Goal: Task Accomplishment & Management: Manage account settings

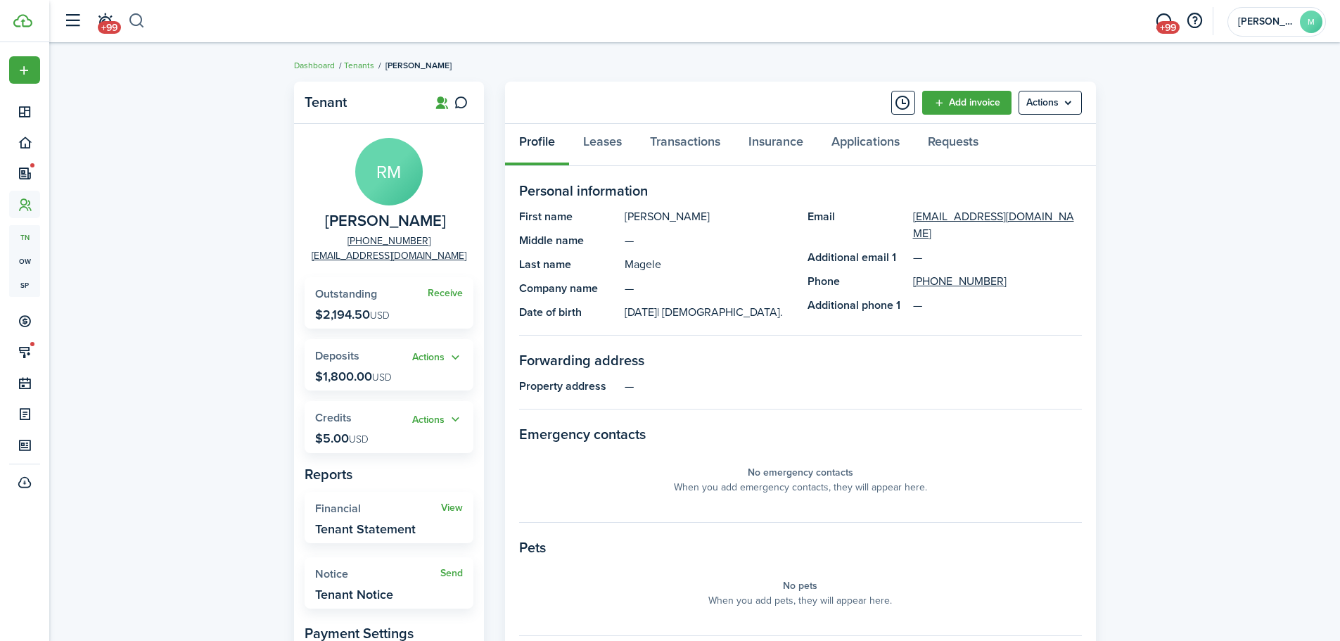
click at [141, 12] on button "button" at bounding box center [137, 21] width 18 height 24
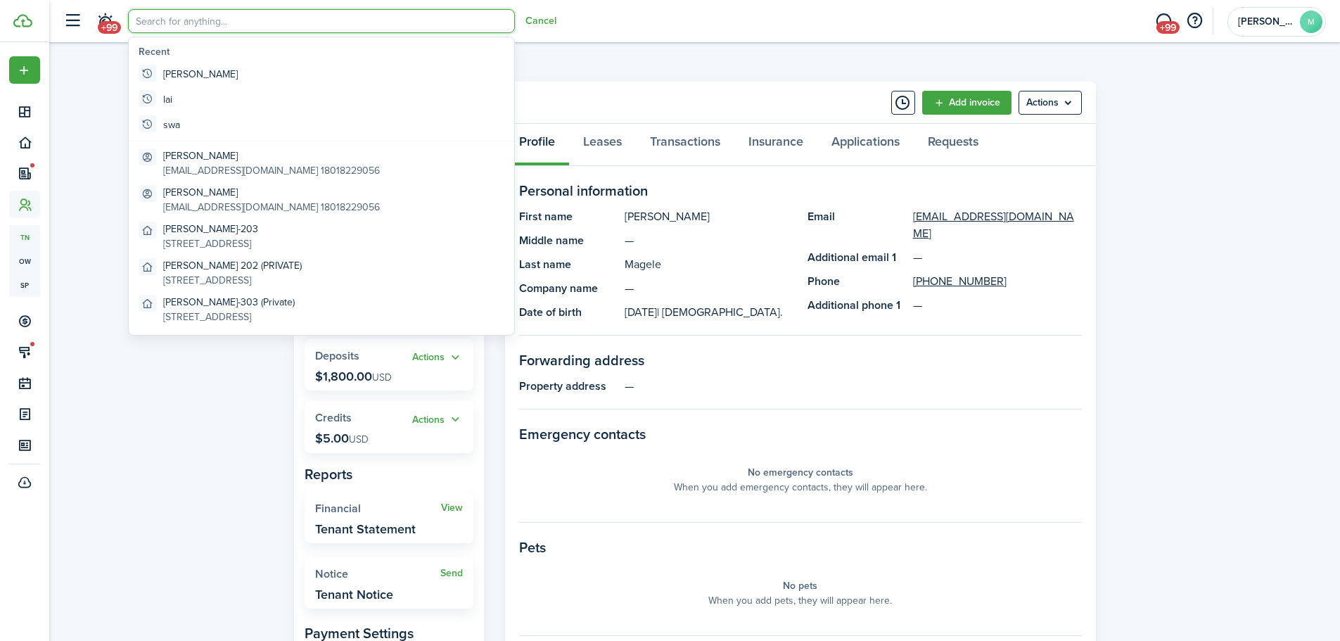
click at [239, 25] on input "search" at bounding box center [321, 21] width 387 height 24
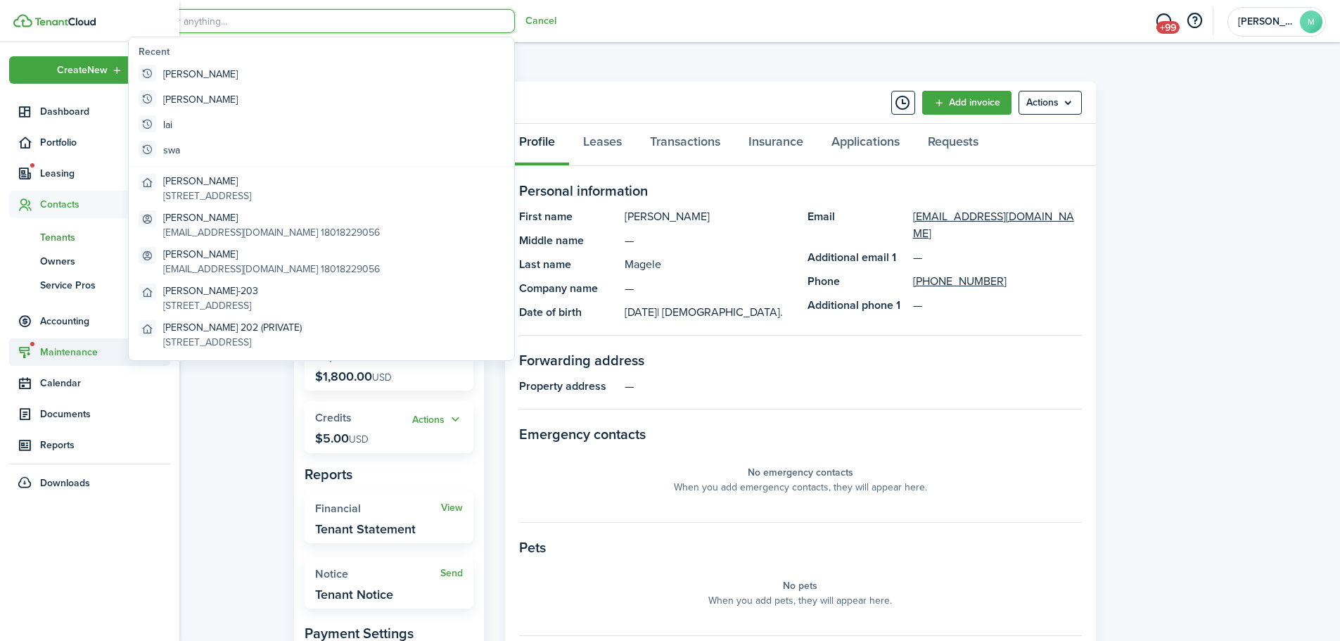
click at [43, 348] on span "Maintenance" at bounding box center [105, 352] width 130 height 15
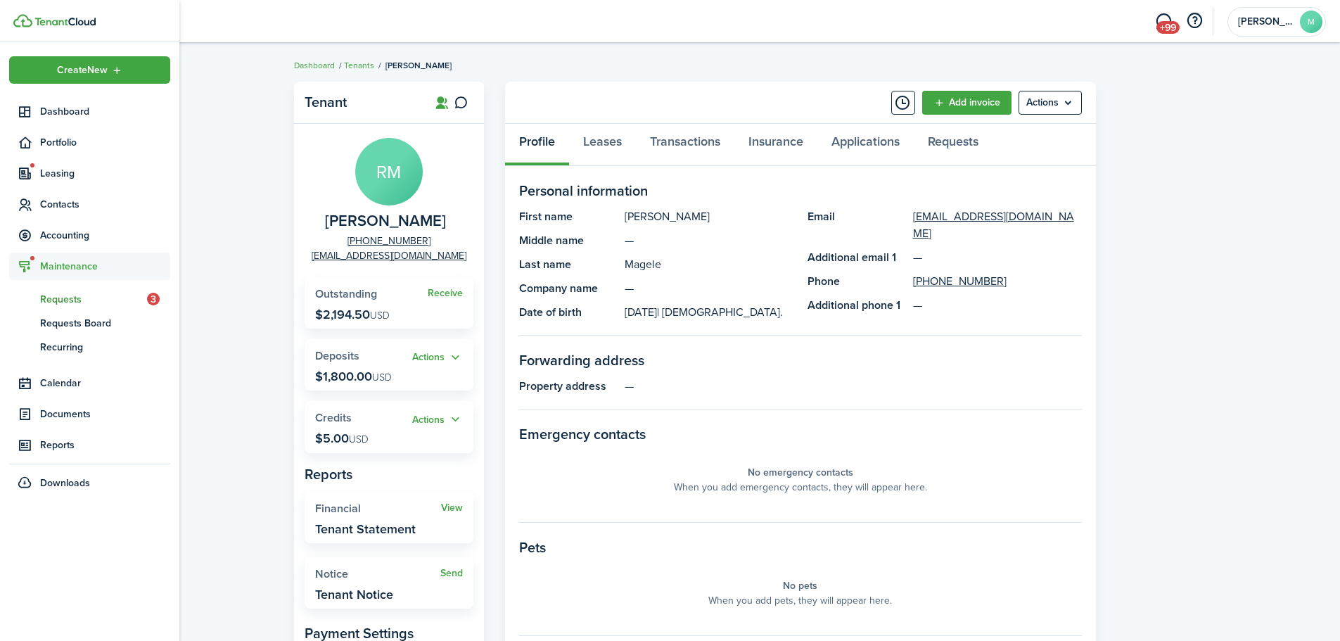
click at [54, 297] on span "Requests" at bounding box center [93, 299] width 107 height 15
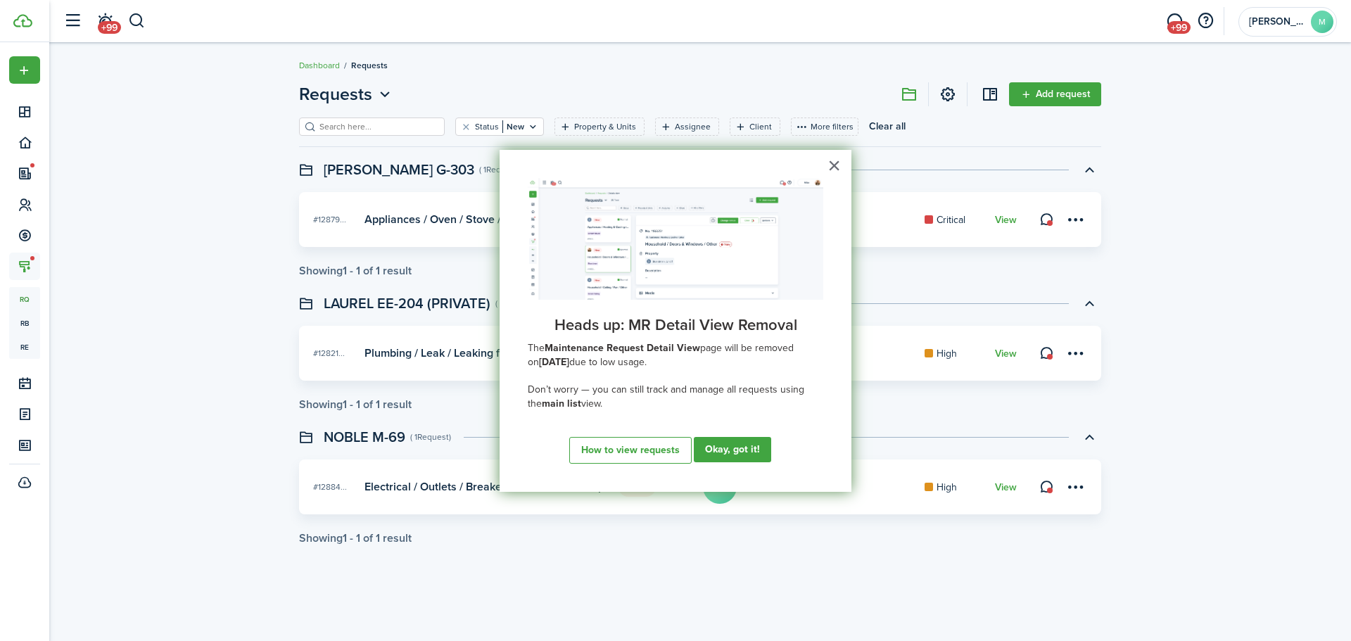
click at [232, 160] on div "Requests Add request Status New Property & Units Assignee Client More filters S…" at bounding box center [699, 313] width 1301 height 477
click at [1251, 204] on div "Requests Add request Status New Property & Units Assignee Client More filters S…" at bounding box center [699, 313] width 1301 height 477
click at [1006, 223] on link "View" at bounding box center [1006, 220] width 22 height 11
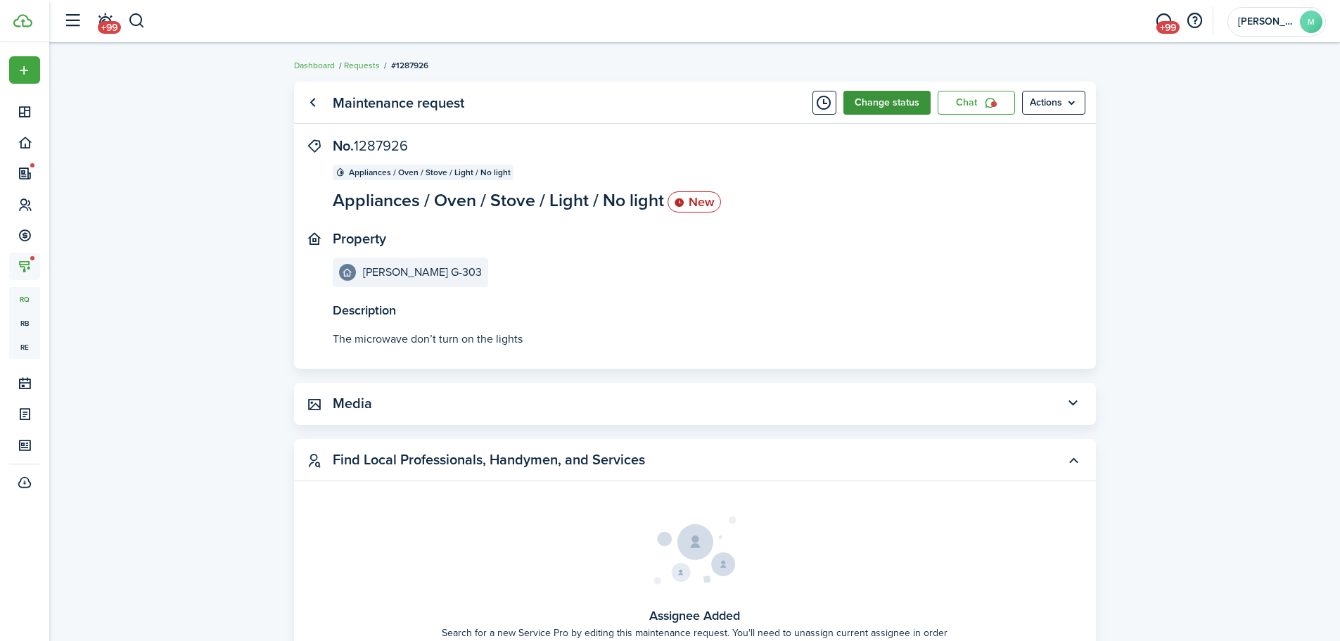
click at [916, 94] on button "Change status" at bounding box center [886, 103] width 87 height 24
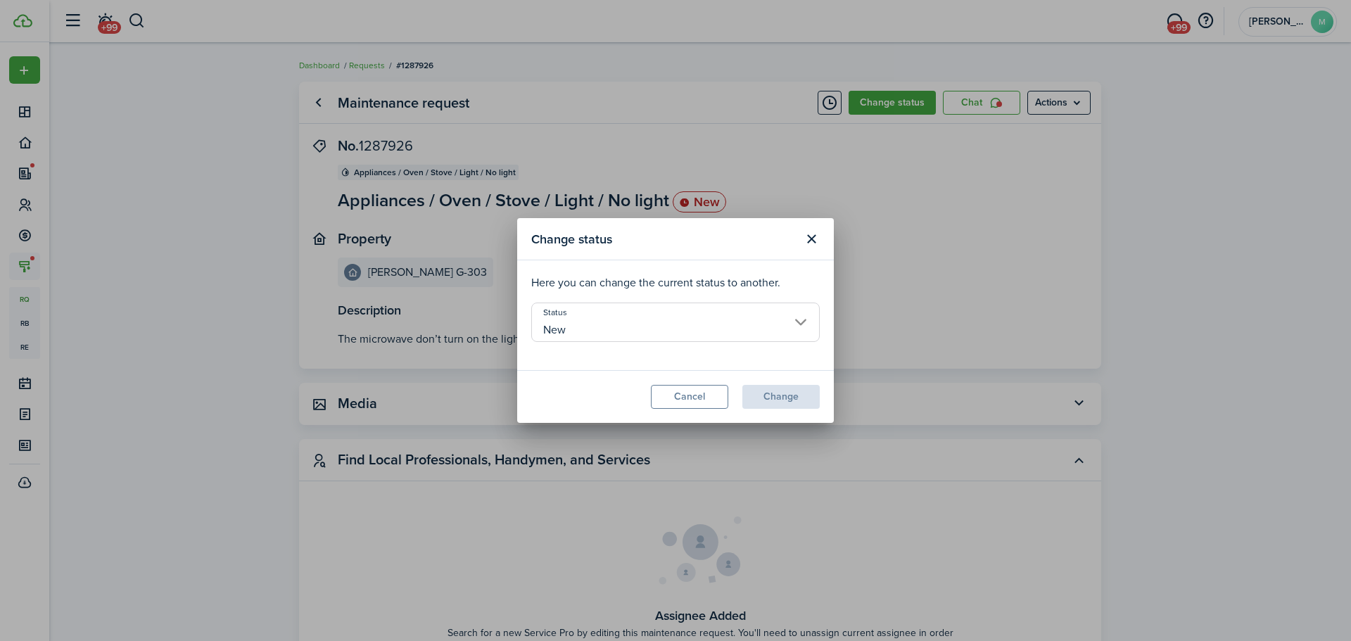
click at [680, 331] on input "New" at bounding box center [675, 321] width 288 height 39
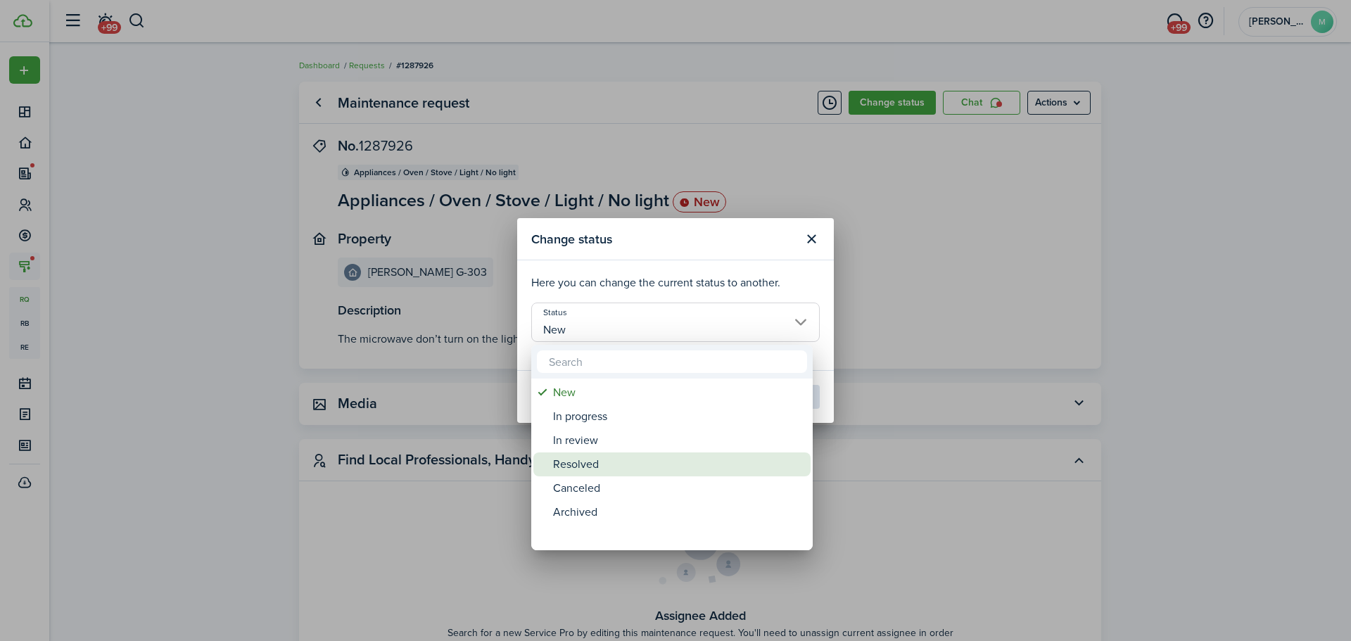
click at [611, 457] on div "Resolved" at bounding box center [677, 464] width 249 height 24
type input "Resolved"
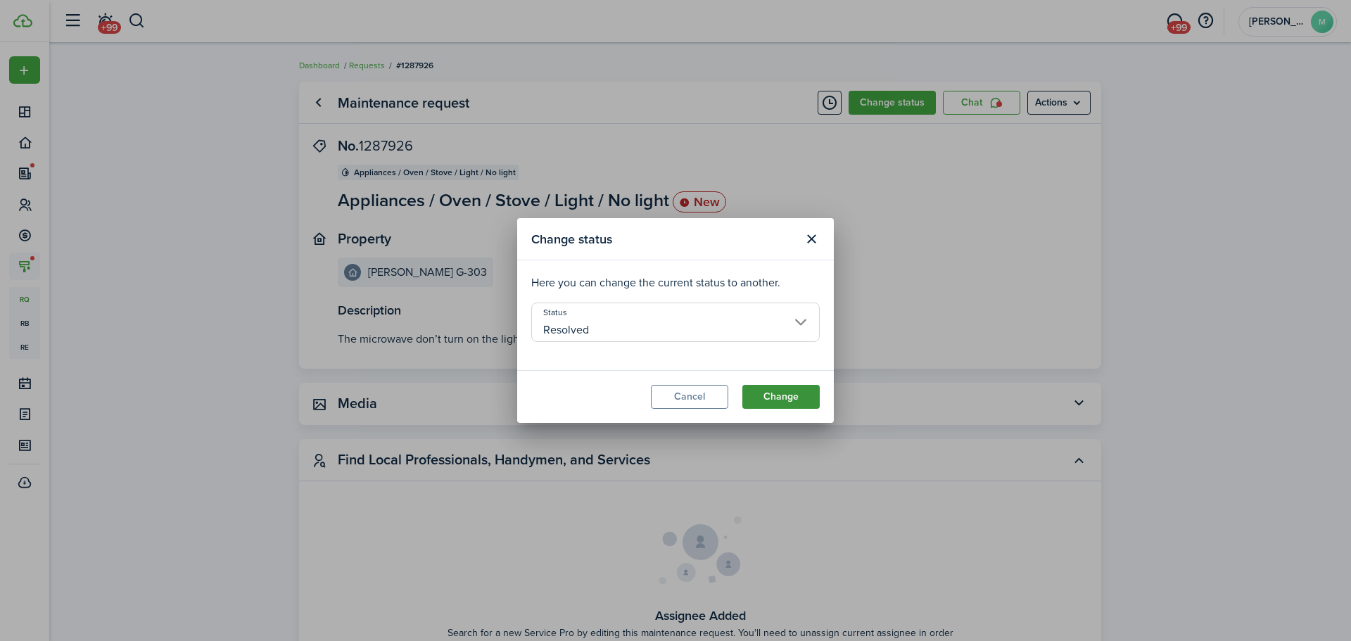
click at [770, 390] on button "Change" at bounding box center [780, 397] width 77 height 24
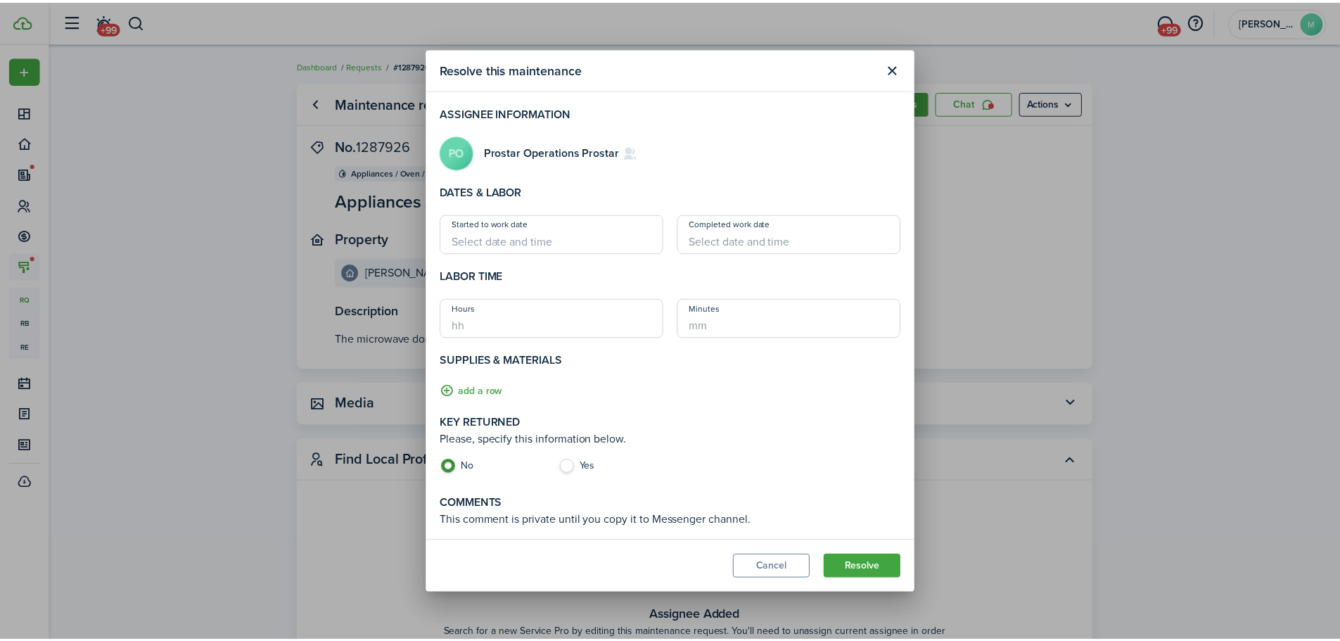
scroll to position [120, 0]
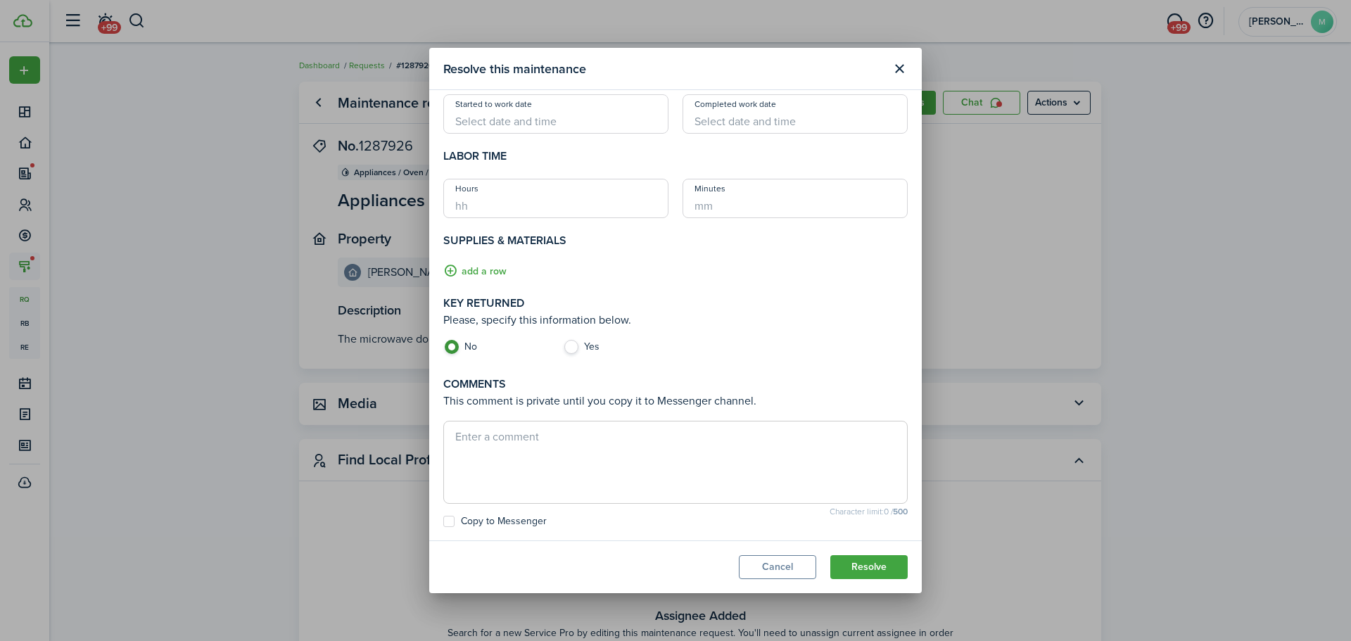
click at [585, 454] on textarea at bounding box center [675, 462] width 463 height 68
type textarea "Changed bulb"
click at [853, 561] on button "Resolve" at bounding box center [868, 567] width 77 height 24
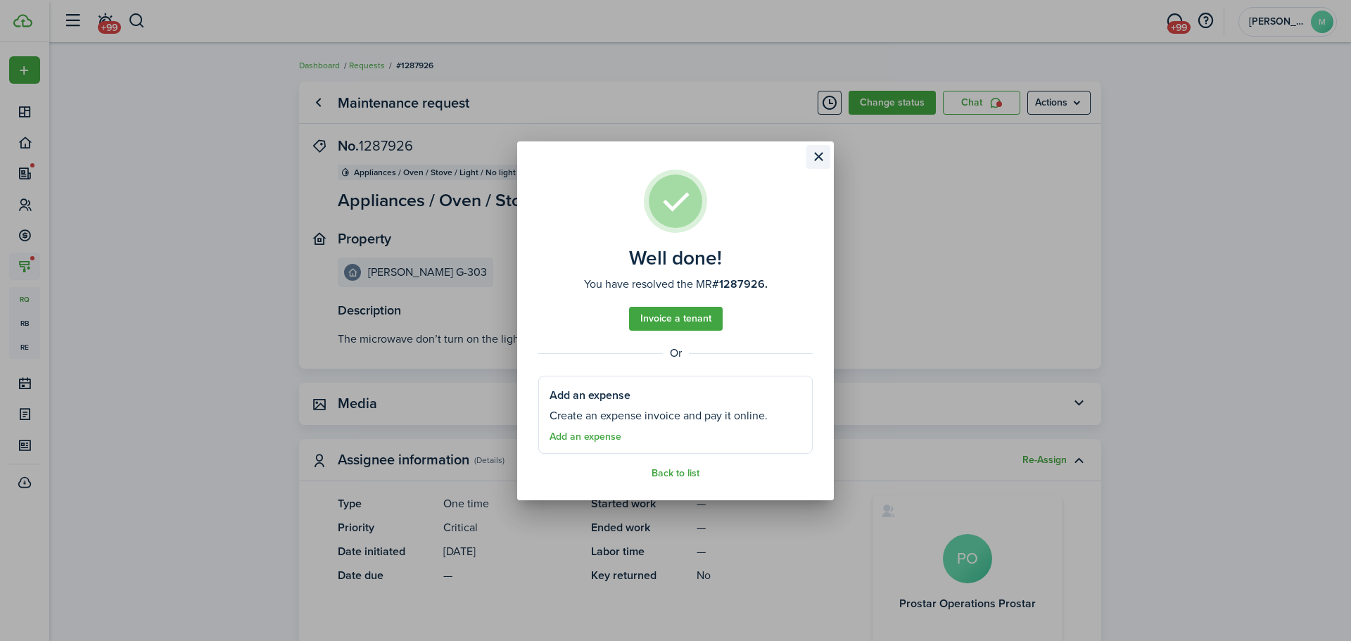
click at [824, 153] on button "Close modal" at bounding box center [818, 157] width 24 height 24
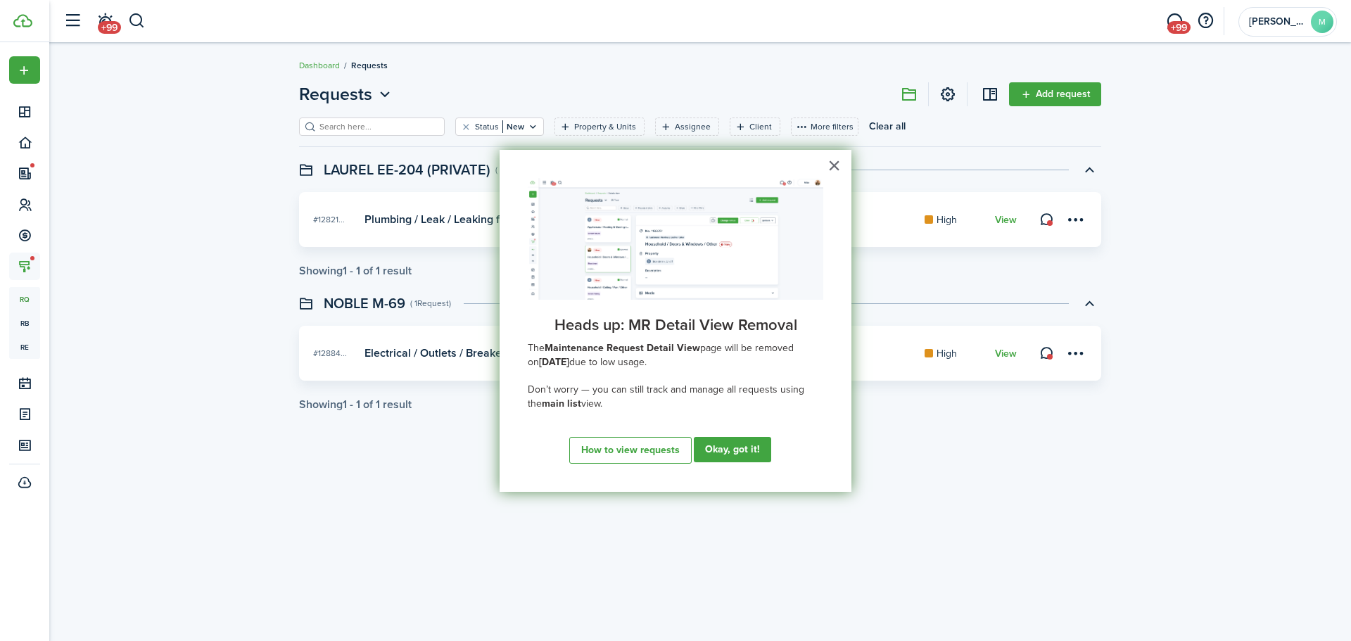
click at [836, 162] on button "×" at bounding box center [833, 165] width 13 height 23
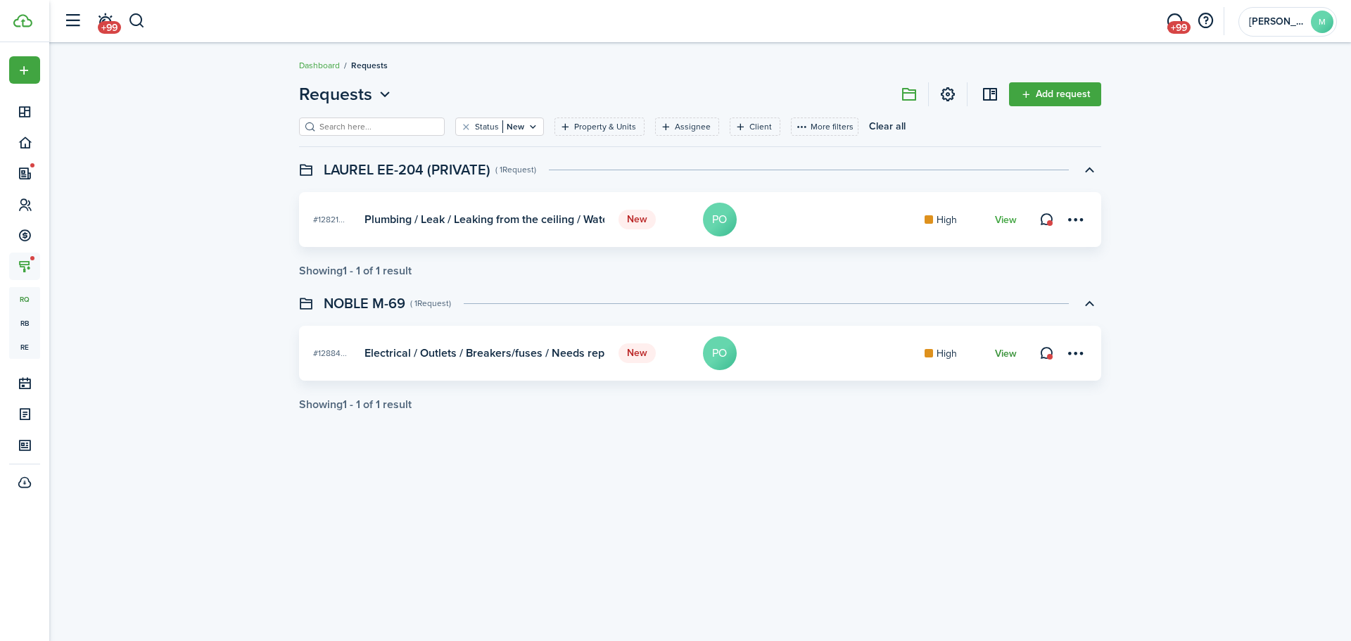
click at [1001, 355] on link "View" at bounding box center [1006, 353] width 22 height 11
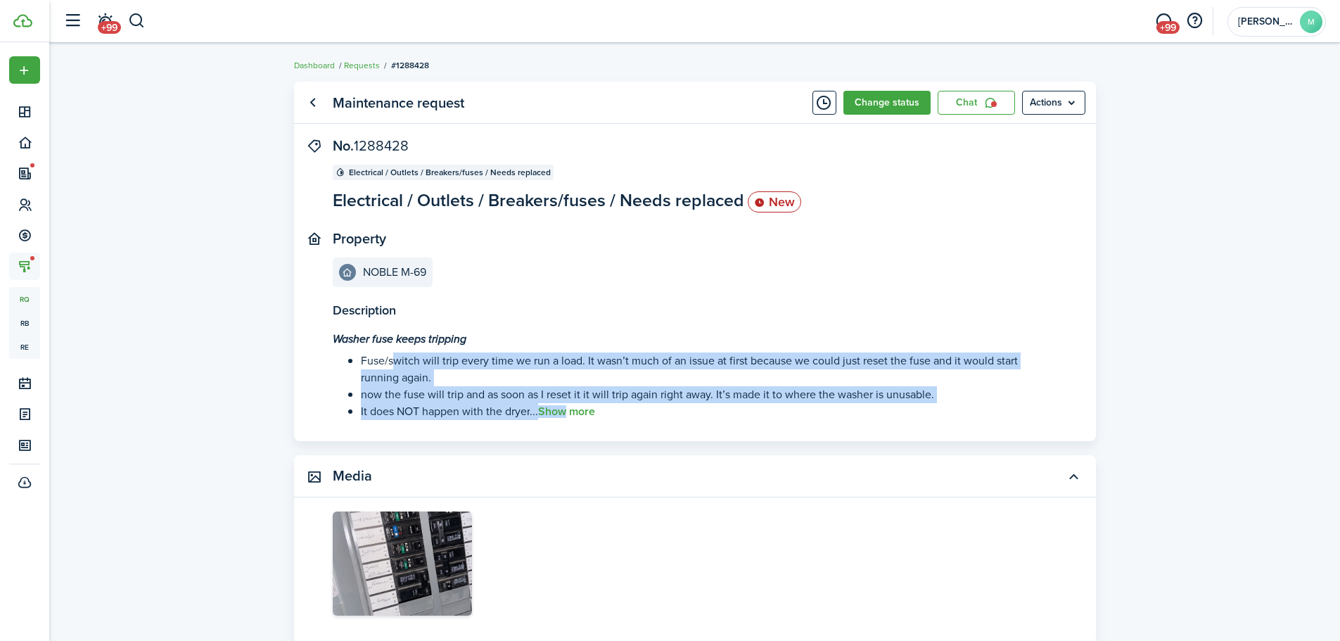
drag, startPoint x: 564, startPoint y: 403, endPoint x: 575, endPoint y: 426, distance: 25.5
click at [572, 426] on panel-main-body "Description Washer fuse keeps tripping Fuse/switch will trip every time we run …" at bounding box center [695, 289] width 802 height 303
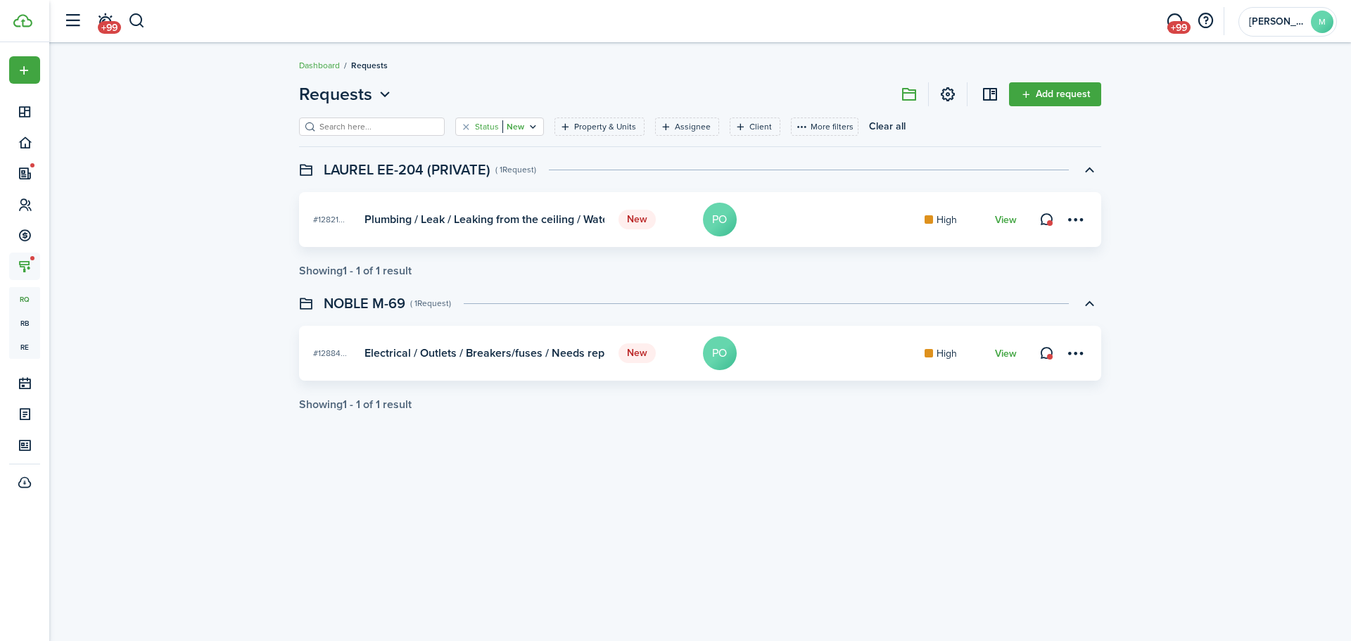
click at [459, 129] on filter-tag "Status New" at bounding box center [499, 126] width 89 height 18
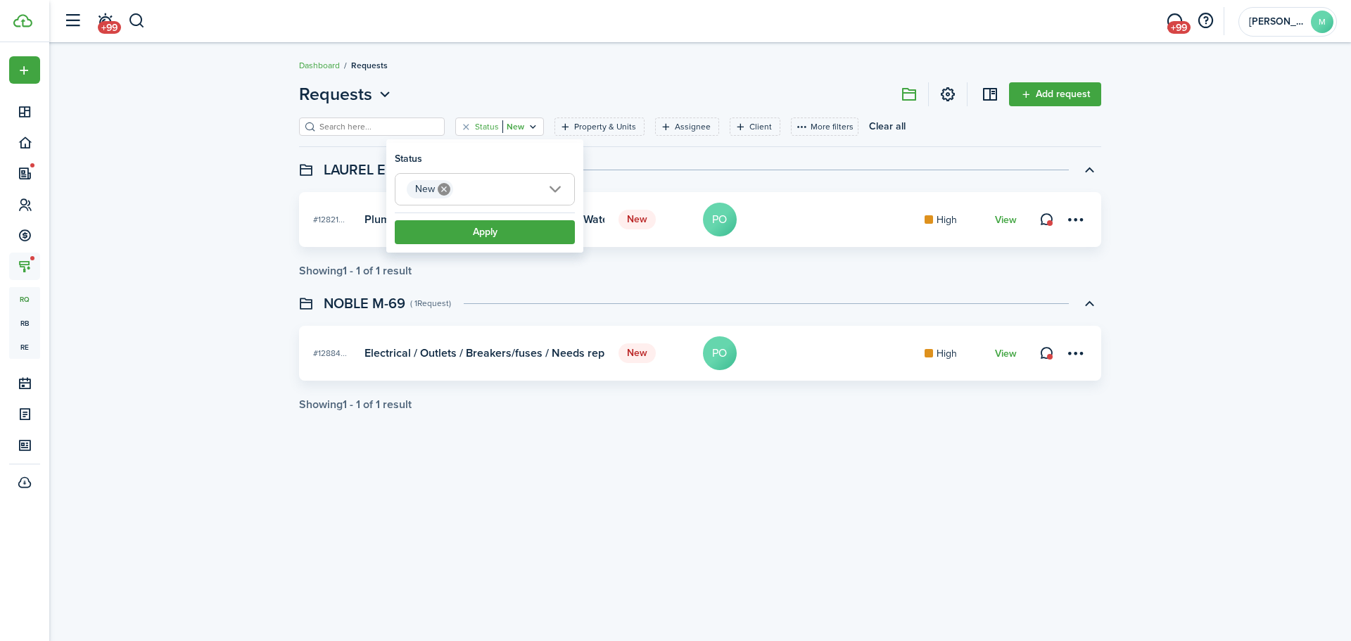
click at [443, 182] on mbsc-icon at bounding box center [444, 189] width 18 height 18
click at [585, 132] on div "Property & Units" at bounding box center [606, 126] width 65 height 13
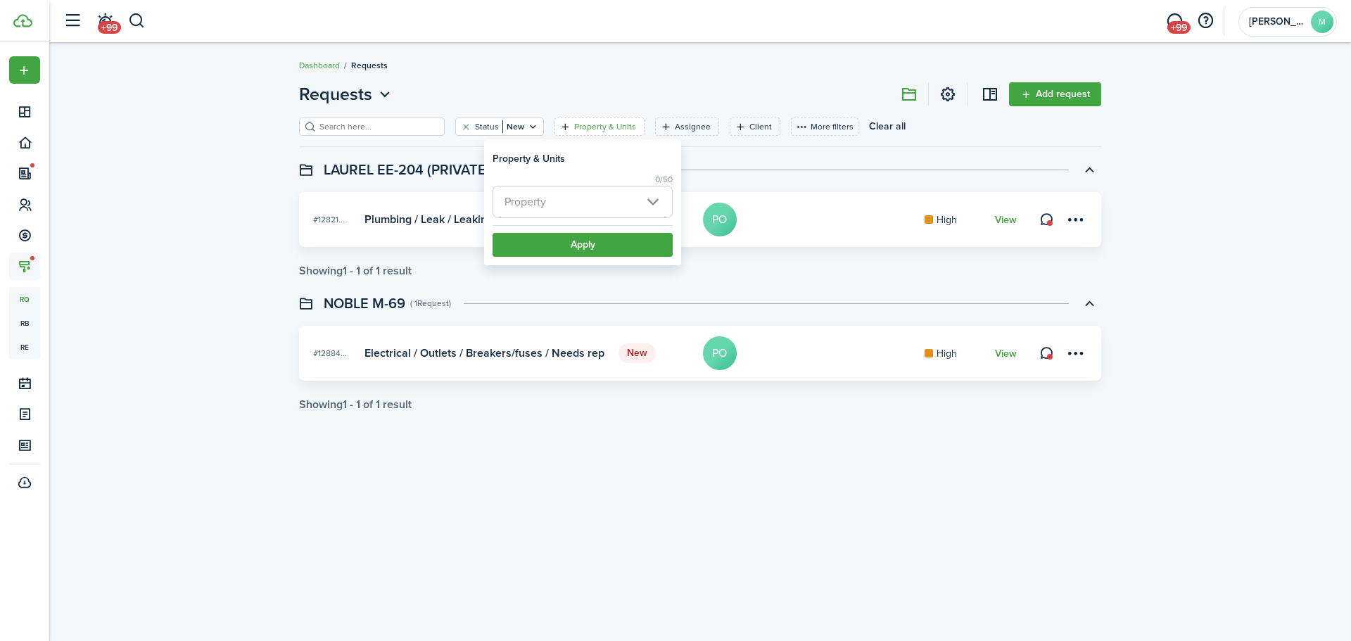
click at [585, 202] on span "Property" at bounding box center [582, 201] width 179 height 31
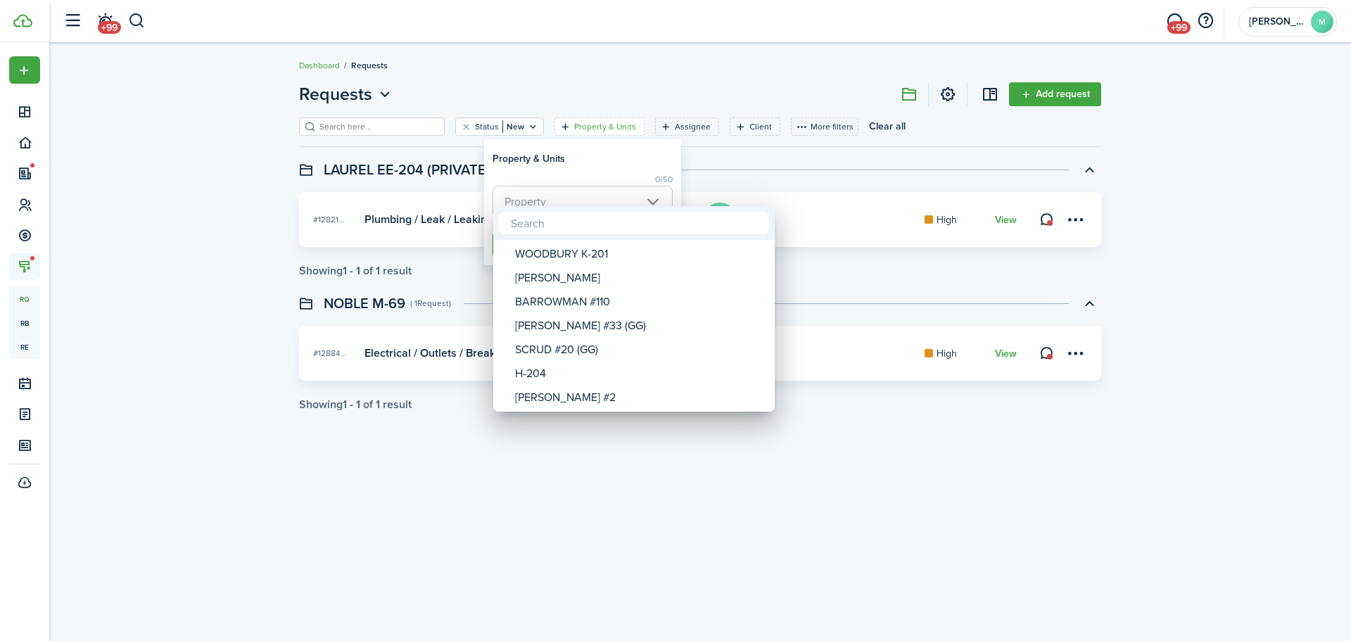
click at [585, 220] on input "text" at bounding box center [634, 223] width 270 height 23
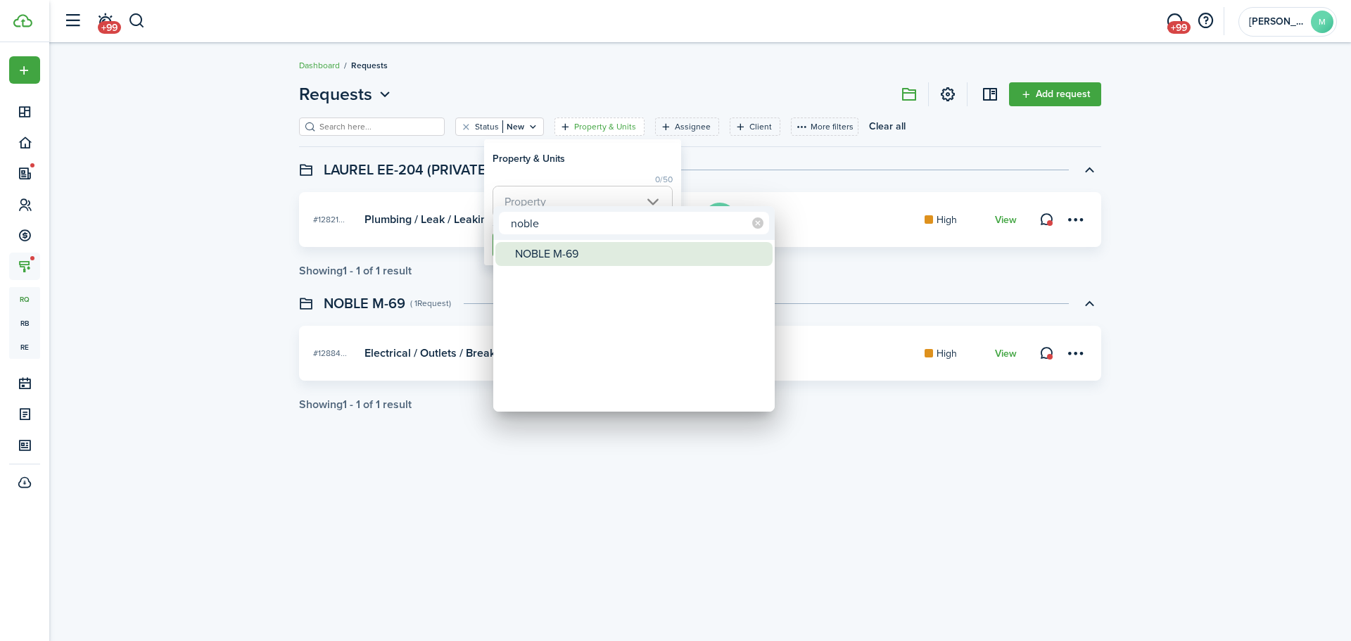
type input "noble"
click at [634, 264] on div "NOBLE M-69" at bounding box center [639, 254] width 249 height 24
type input "NOBLE M-69"
click at [634, 257] on div "NOBLE M-69" at bounding box center [639, 254] width 249 height 24
click at [634, 253] on div "NOBLE M-69" at bounding box center [639, 254] width 249 height 24
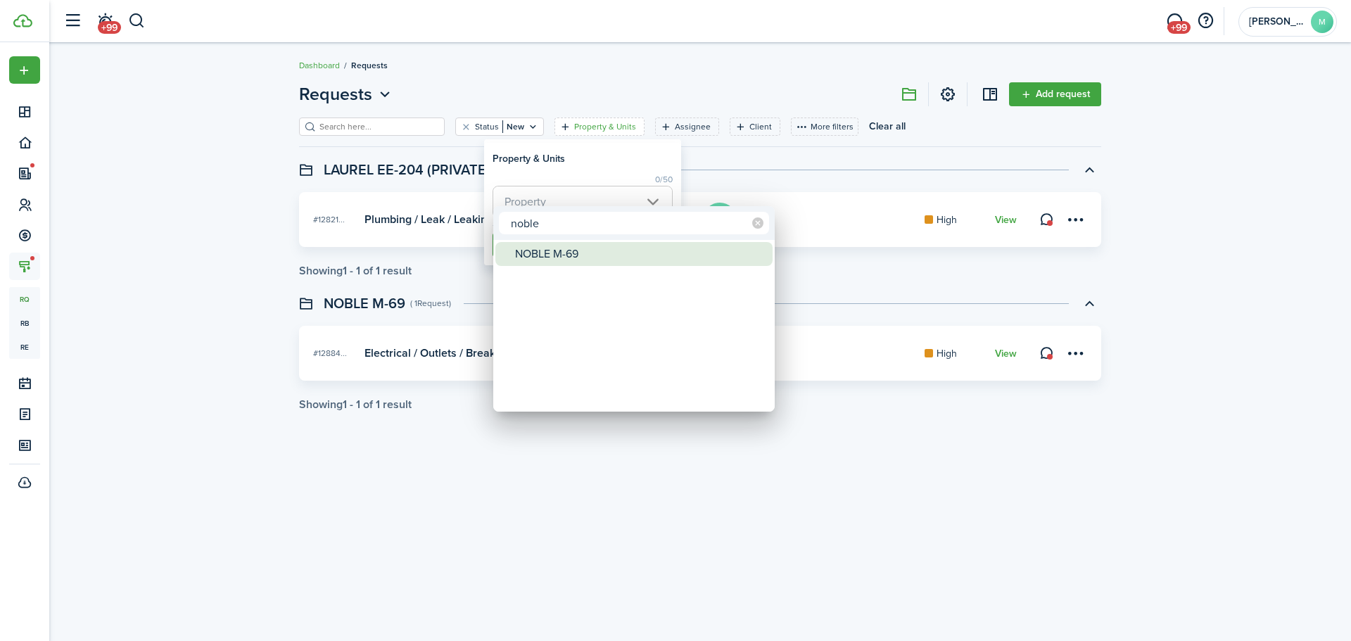
type input "NOBLE M-69"
click at [600, 166] on div at bounding box center [675, 320] width 1576 height 866
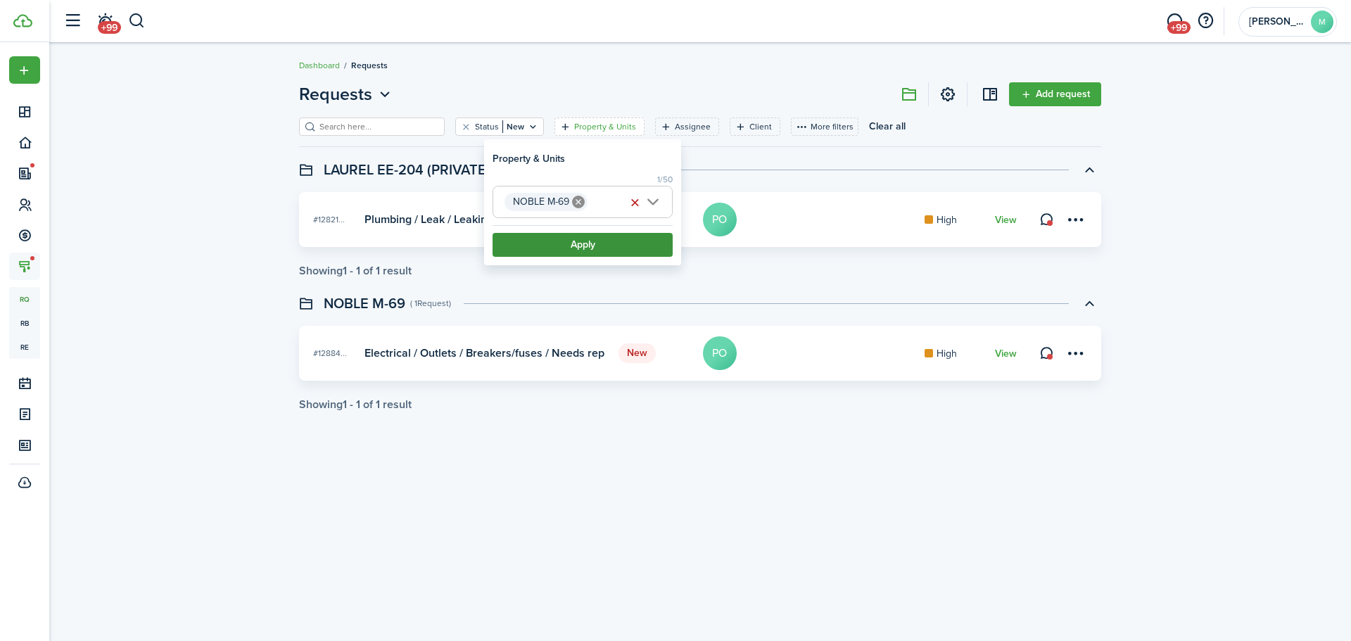
click at [622, 240] on button "Apply" at bounding box center [582, 245] width 180 height 24
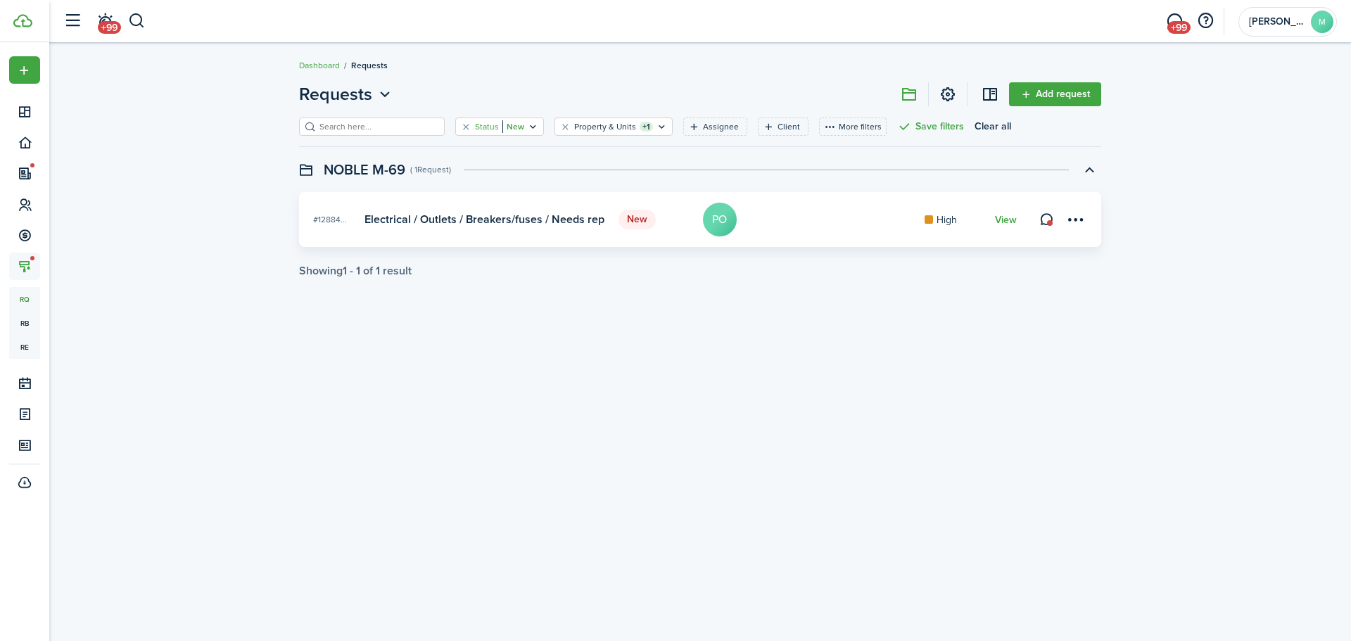
click at [527, 122] on icon "Open filter" at bounding box center [533, 126] width 12 height 11
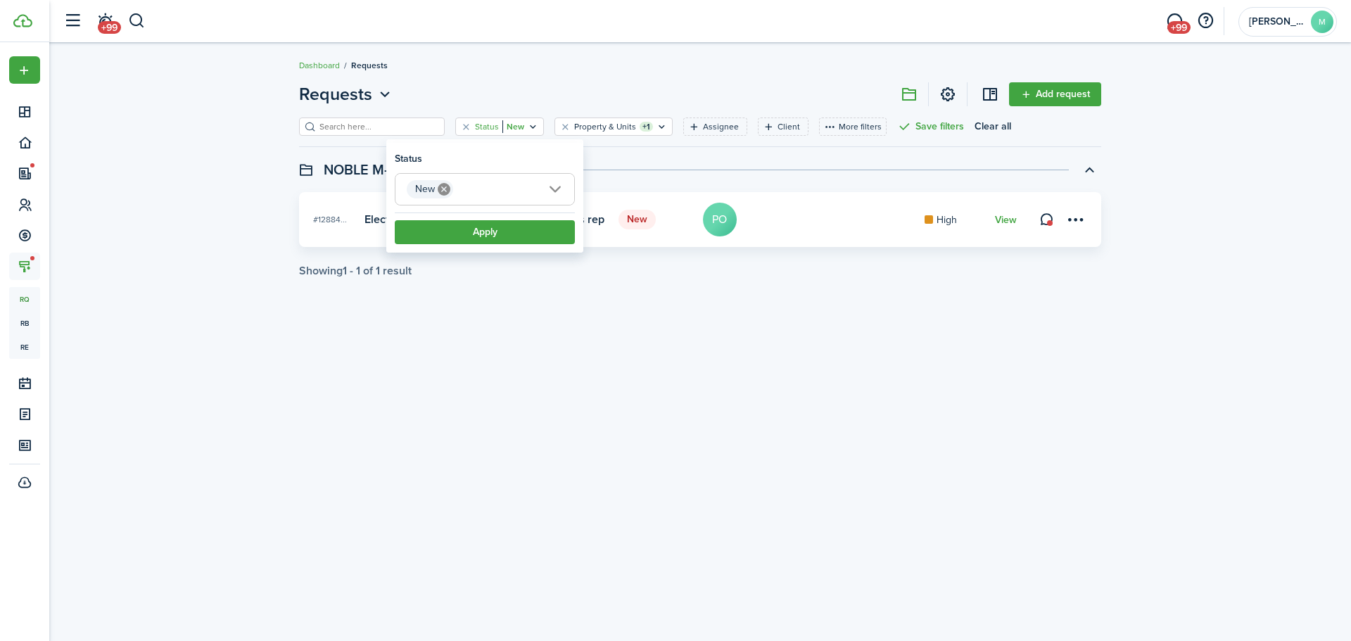
click at [442, 186] on icon at bounding box center [444, 189] width 13 height 13
click at [451, 228] on button "Apply" at bounding box center [485, 232] width 180 height 24
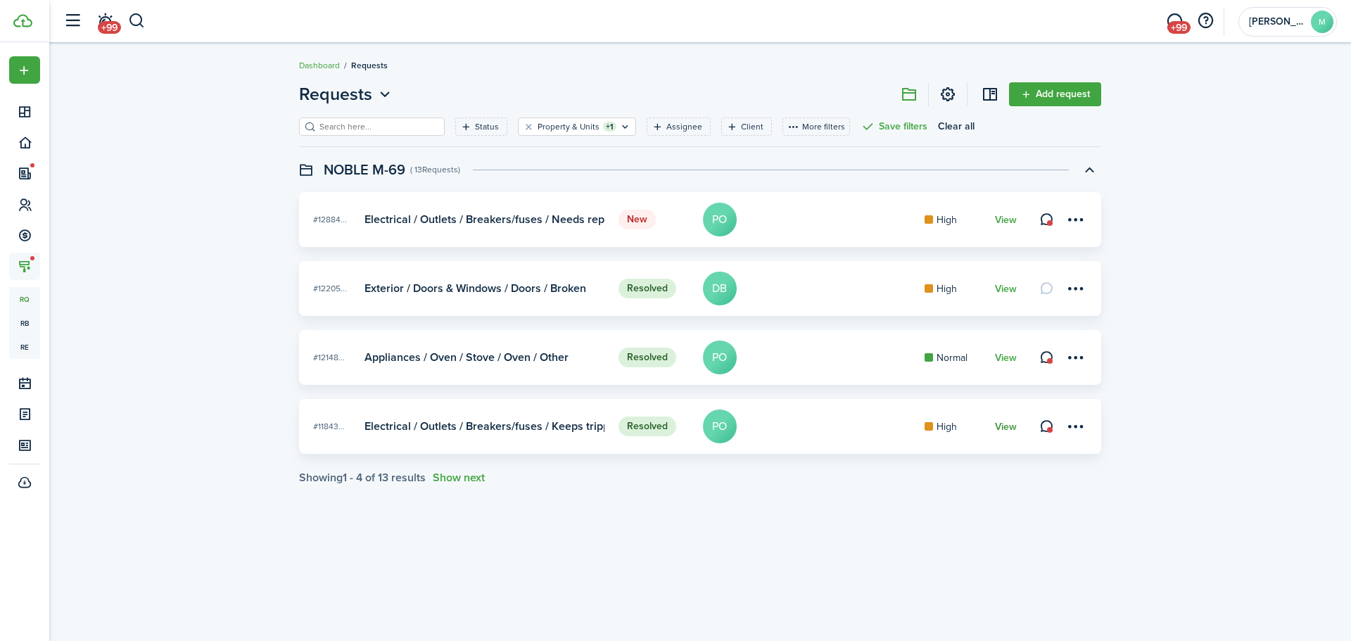
click at [1000, 425] on link "View" at bounding box center [1006, 426] width 22 height 11
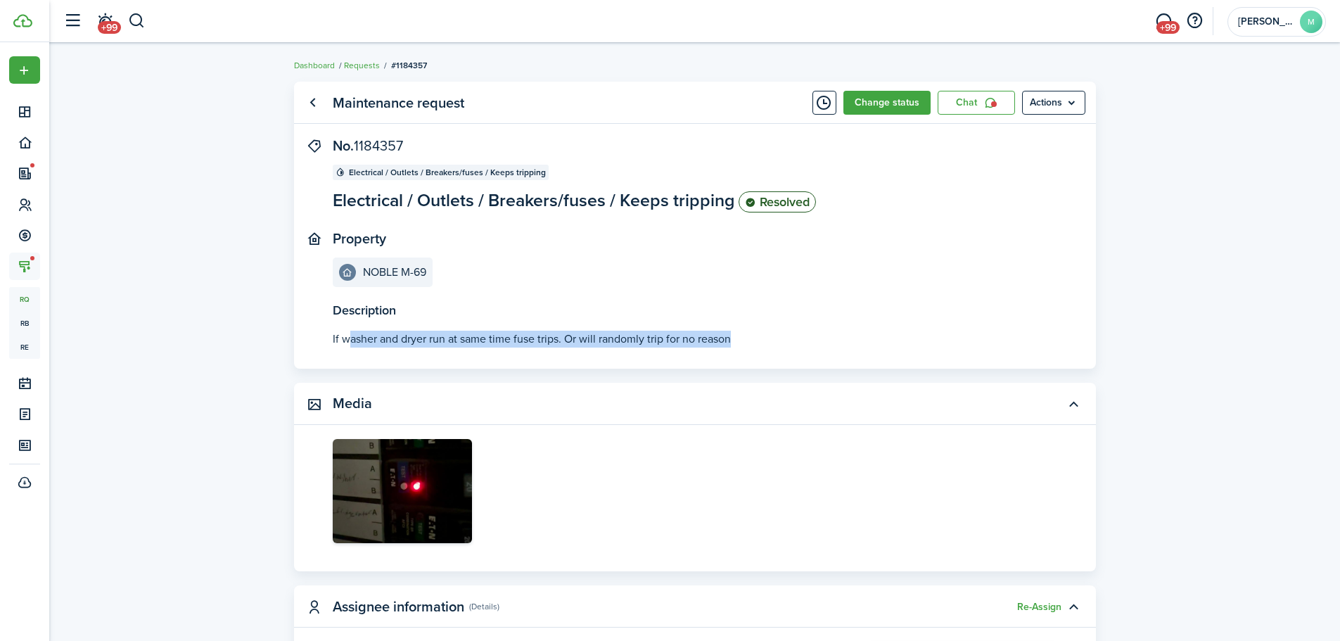
drag, startPoint x: 501, startPoint y: 339, endPoint x: 797, endPoint y: 345, distance: 296.2
click at [797, 345] on p "If washer and dryer run at same time fuse trips. Or will randomly trip for no r…" at bounding box center [695, 339] width 725 height 17
click at [799, 345] on p "If washer and dryer run at same time fuse trips. Or will randomly trip for no r…" at bounding box center [695, 339] width 725 height 17
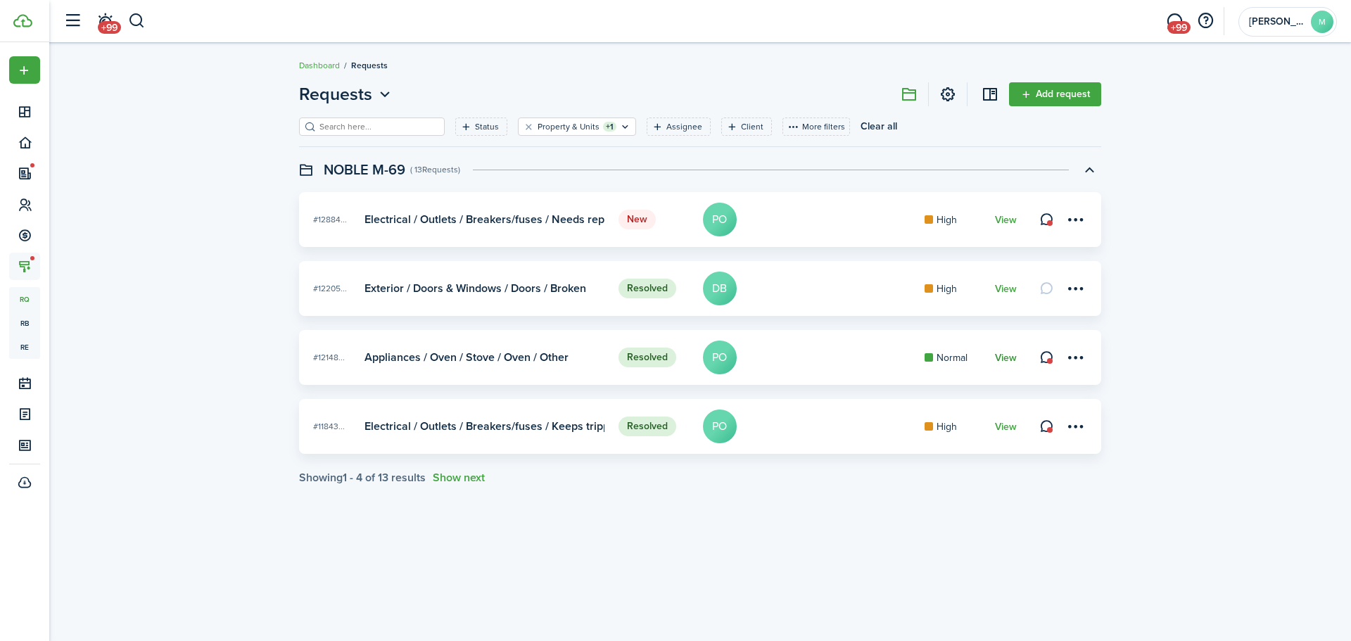
click at [1014, 359] on link "View" at bounding box center [1006, 357] width 22 height 11
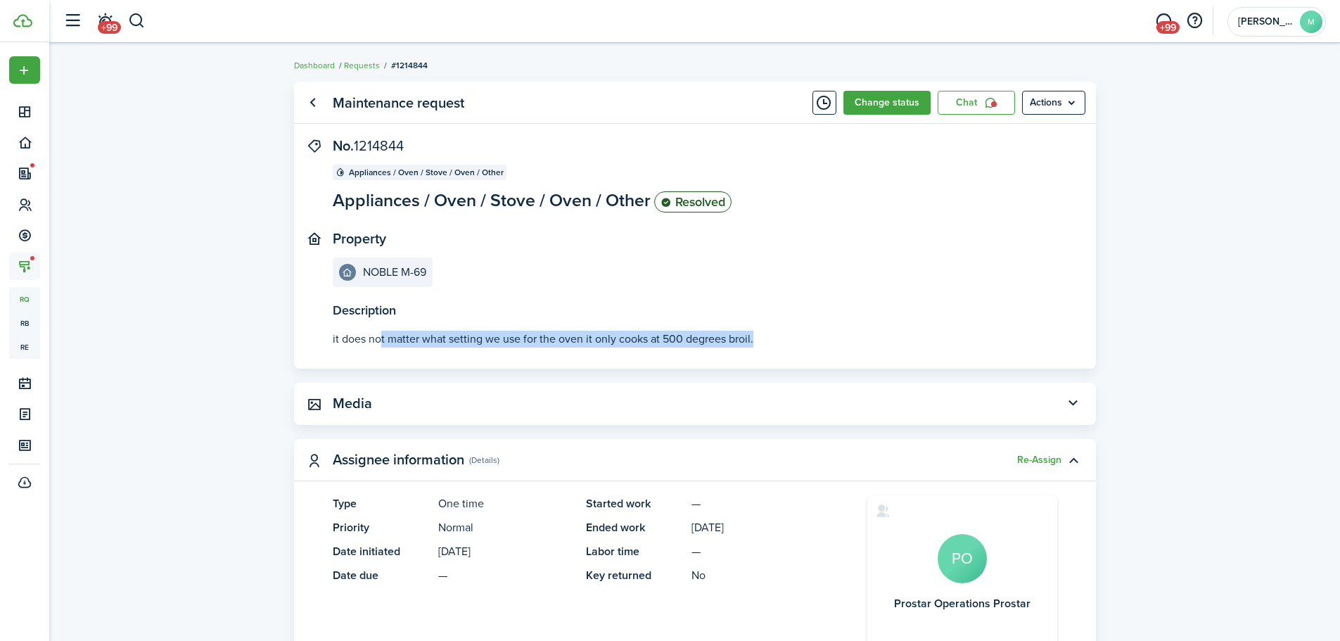
drag, startPoint x: 382, startPoint y: 339, endPoint x: 919, endPoint y: 345, distance: 536.7
click at [919, 345] on p "it does not matter what setting we use for the oven it only cooks at 500 degree…" at bounding box center [695, 339] width 725 height 17
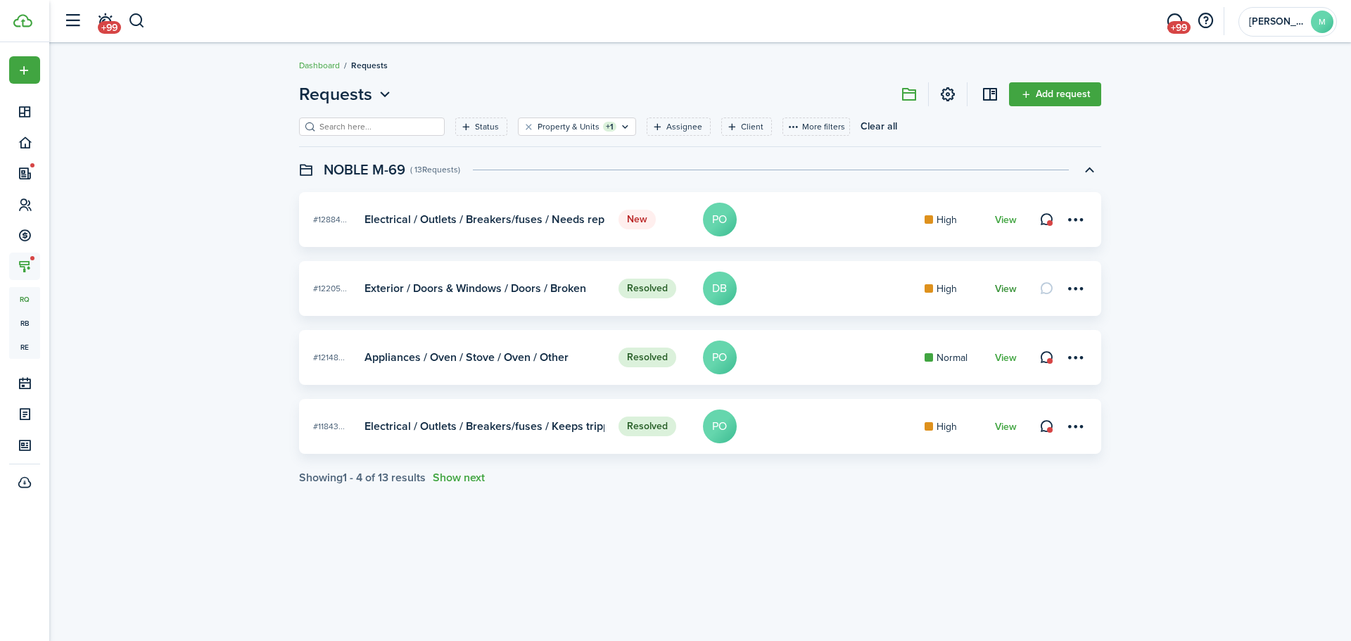
click at [1009, 288] on link "View" at bounding box center [1006, 288] width 22 height 11
click at [546, 127] on filter-tag-label "Property & Units" at bounding box center [568, 126] width 62 height 13
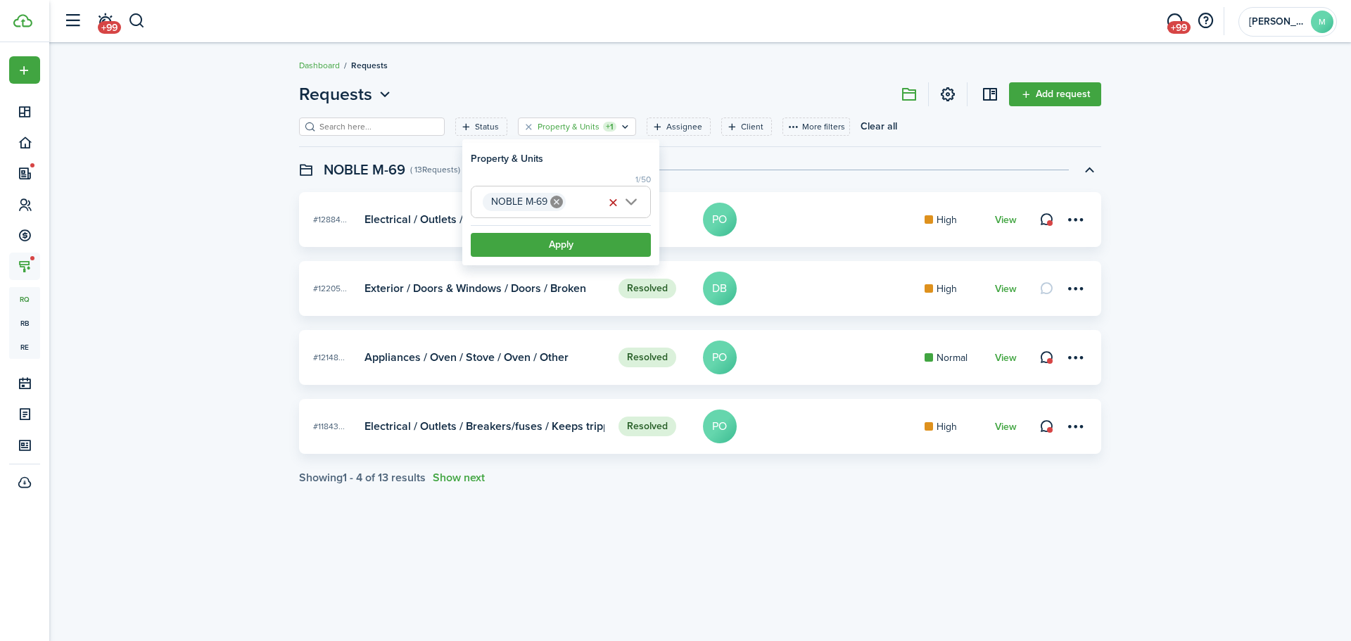
click at [561, 200] on icon at bounding box center [556, 202] width 13 height 13
click at [562, 198] on span "Property" at bounding box center [560, 201] width 179 height 31
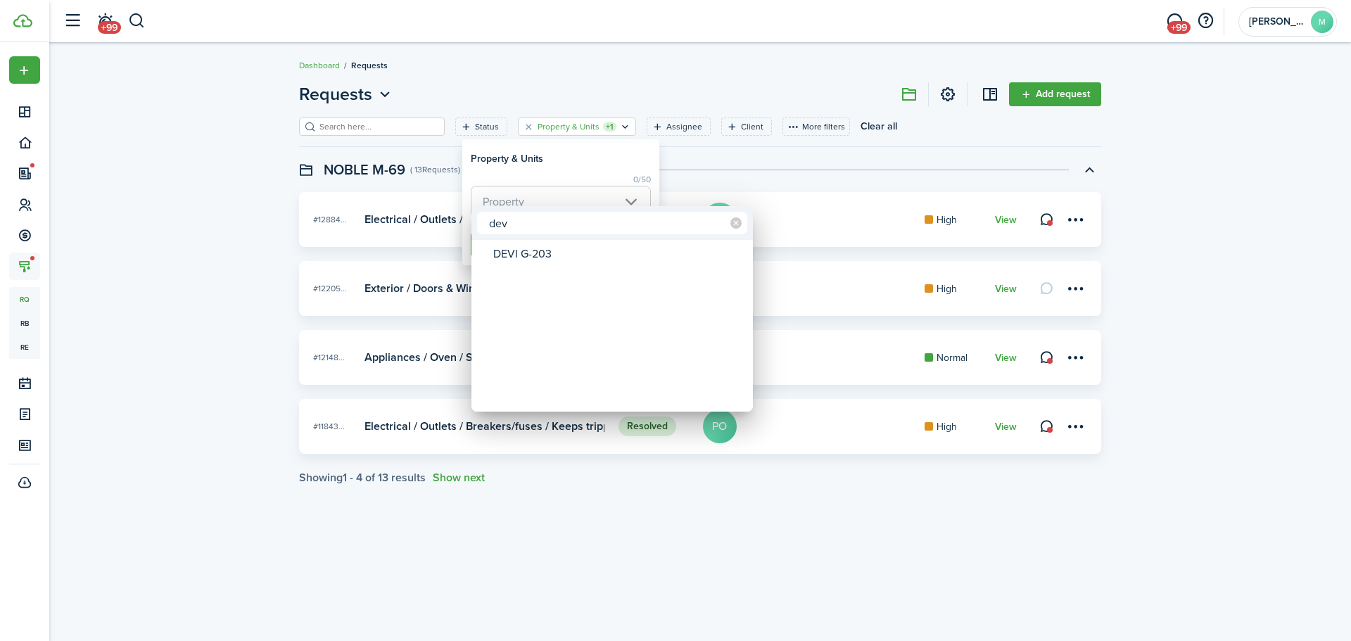
type input "dev"
drag, startPoint x: 563, startPoint y: 260, endPoint x: 558, endPoint y: 219, distance: 41.2
click at [563, 259] on div "DEVI G-203" at bounding box center [617, 254] width 249 height 24
type input "DEVI G-203"
click at [559, 185] on div at bounding box center [675, 320] width 1576 height 866
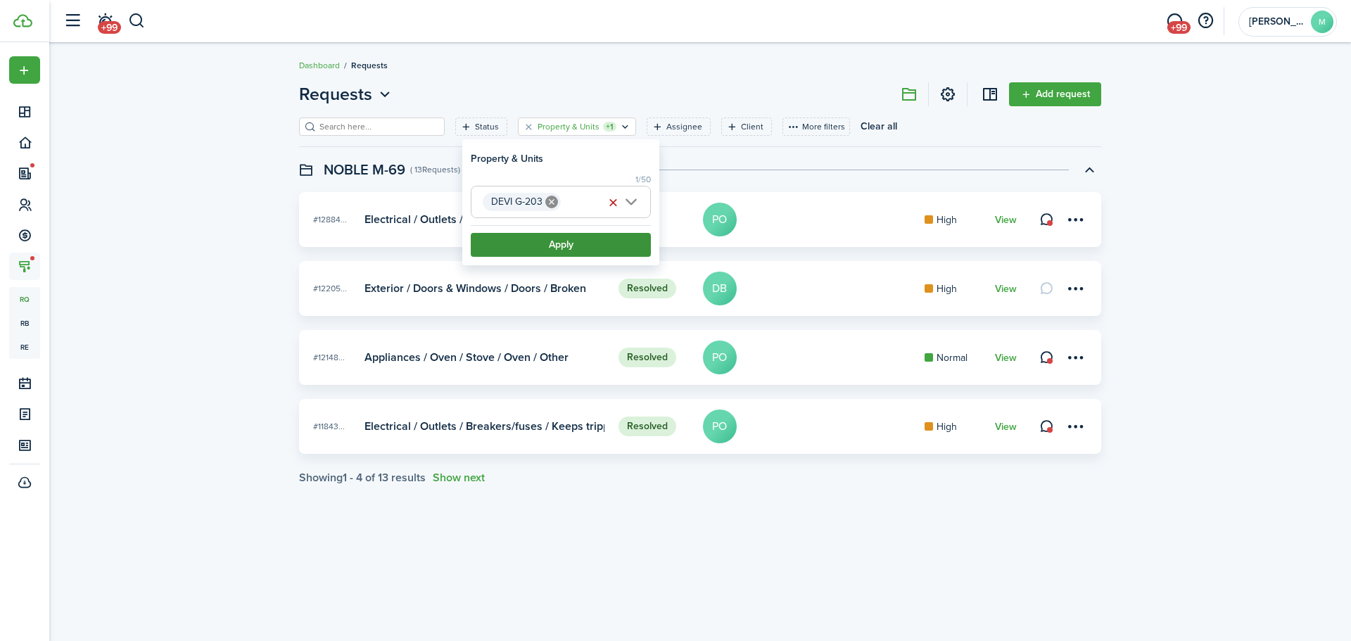
click at [565, 246] on button "Apply" at bounding box center [561, 245] width 180 height 24
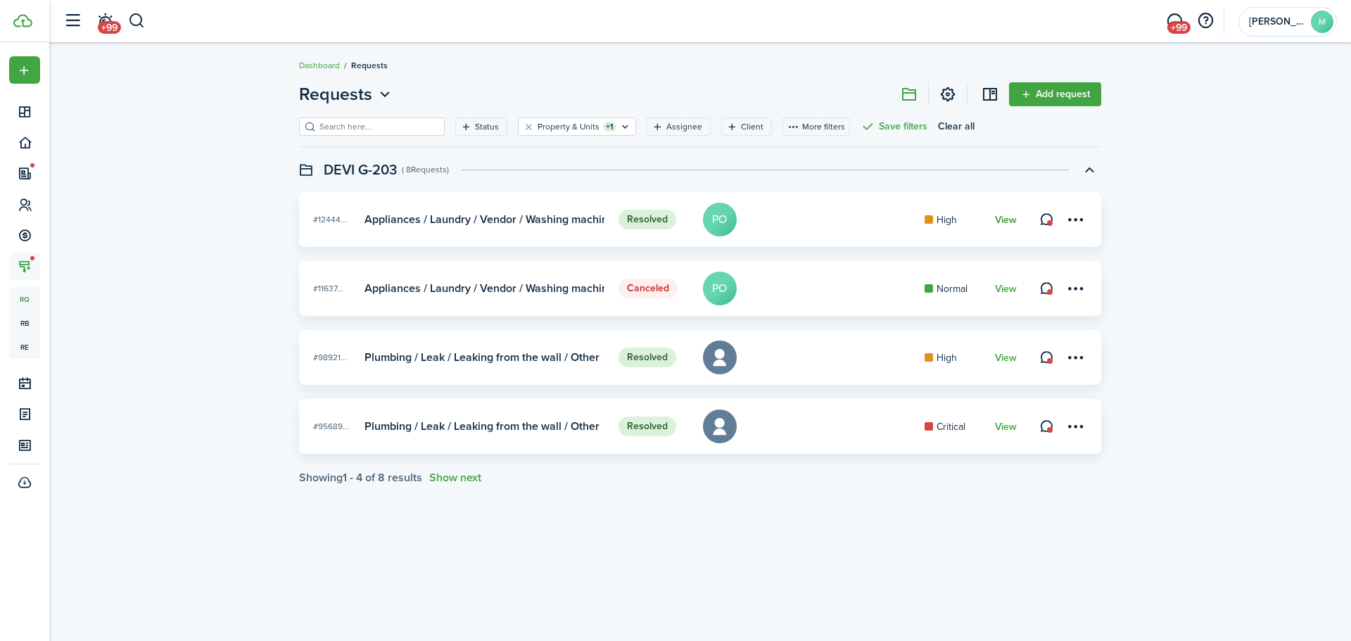
click at [1010, 217] on link "View" at bounding box center [1006, 220] width 22 height 11
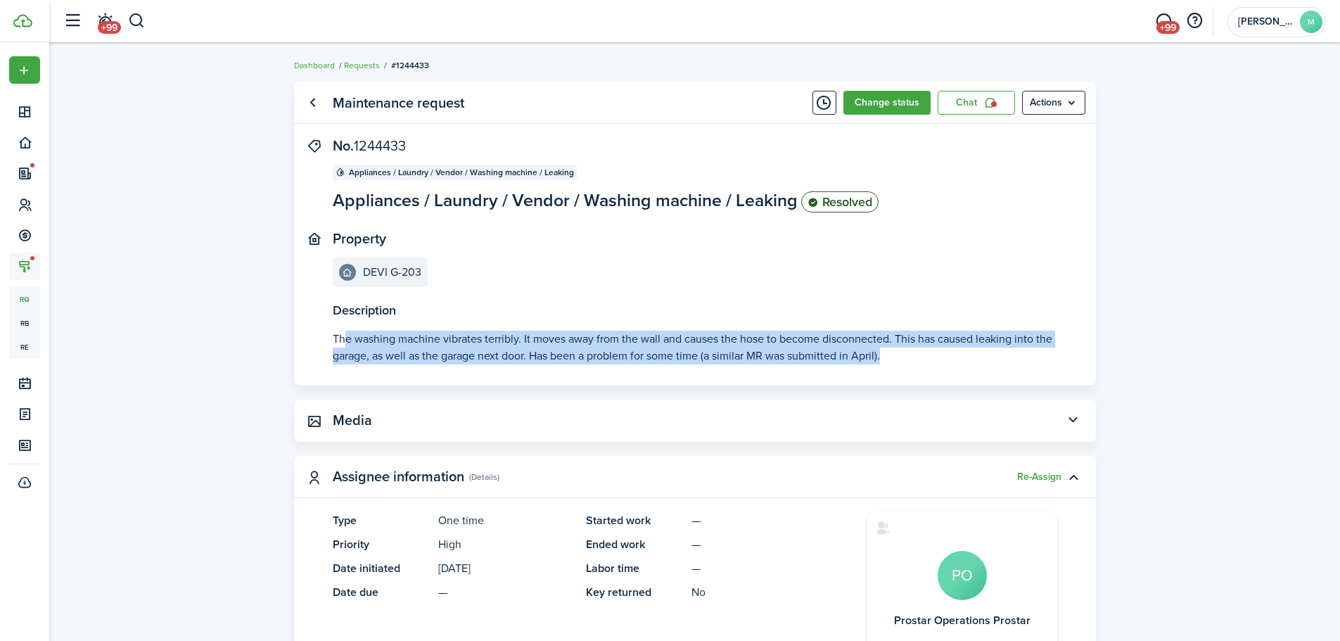
drag, startPoint x: 346, startPoint y: 340, endPoint x: 915, endPoint y: 367, distance: 569.7
click at [915, 367] on panel-main-body "Description The washing machine vibrates terribly. It moves away from the wall …" at bounding box center [695, 262] width 802 height 248
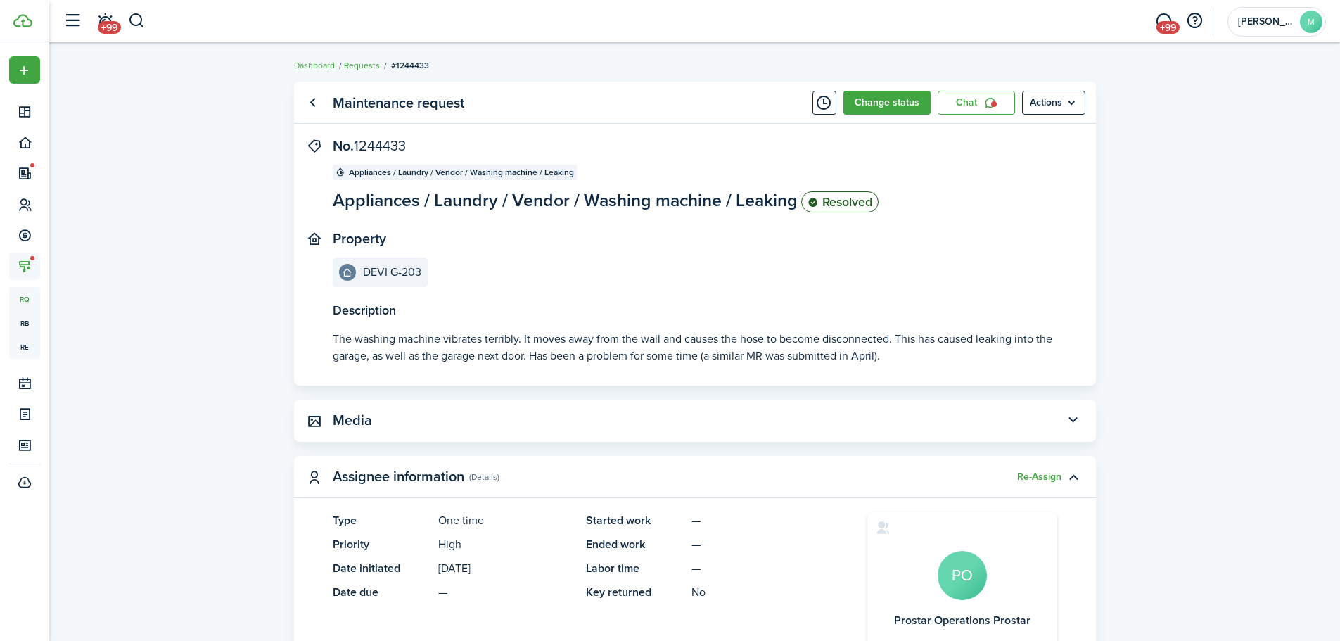
click at [257, 318] on div "Maintenance request Change status Chat Actions Description The washing machine …" at bounding box center [694, 630] width 1291 height 1110
click at [657, 293] on panel-main-body "Description The washing machine vibrates terribly. It moves away from the wall …" at bounding box center [695, 262] width 802 height 248
click at [1175, 273] on div "Maintenance request Change status Chat Actions Description The washing machine …" at bounding box center [694, 630] width 1291 height 1110
click at [594, 267] on panel-main-section "Property DEVI G-203" at bounding box center [674, 259] width 682 height 56
click at [174, 233] on div "Maintenance request Change status Chat Actions Description The washing machine …" at bounding box center [694, 630] width 1291 height 1110
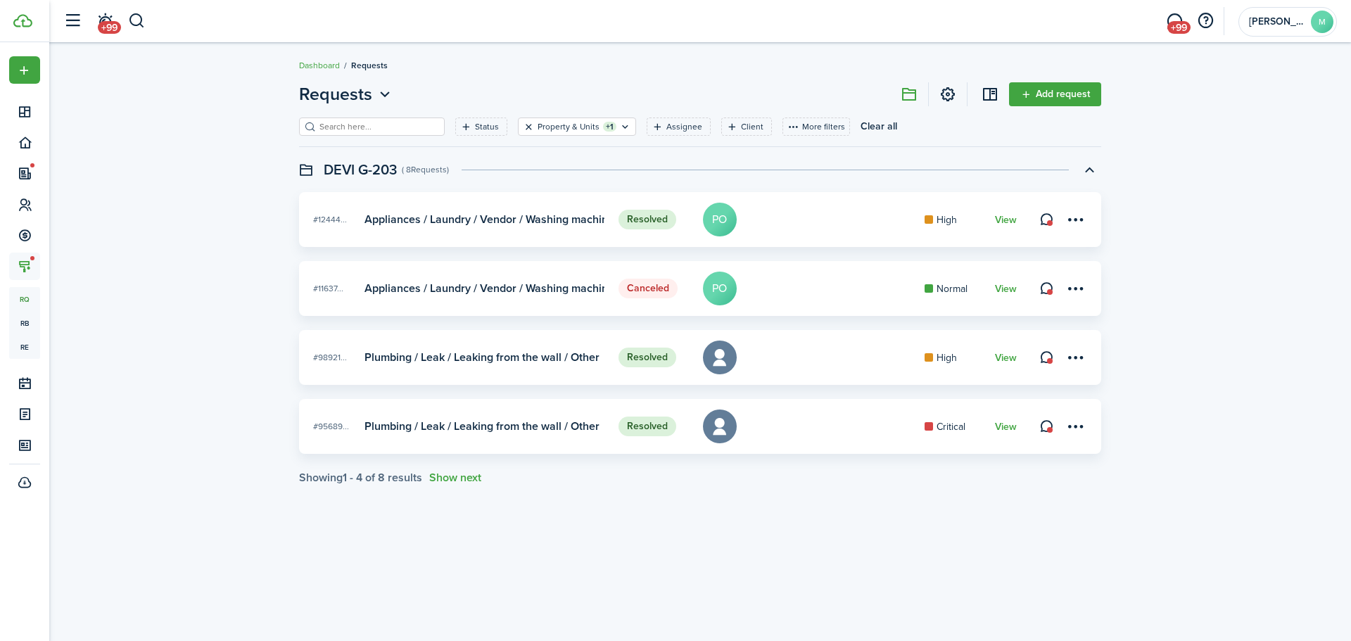
click at [523, 127] on button "Clear filter" at bounding box center [529, 126] width 12 height 11
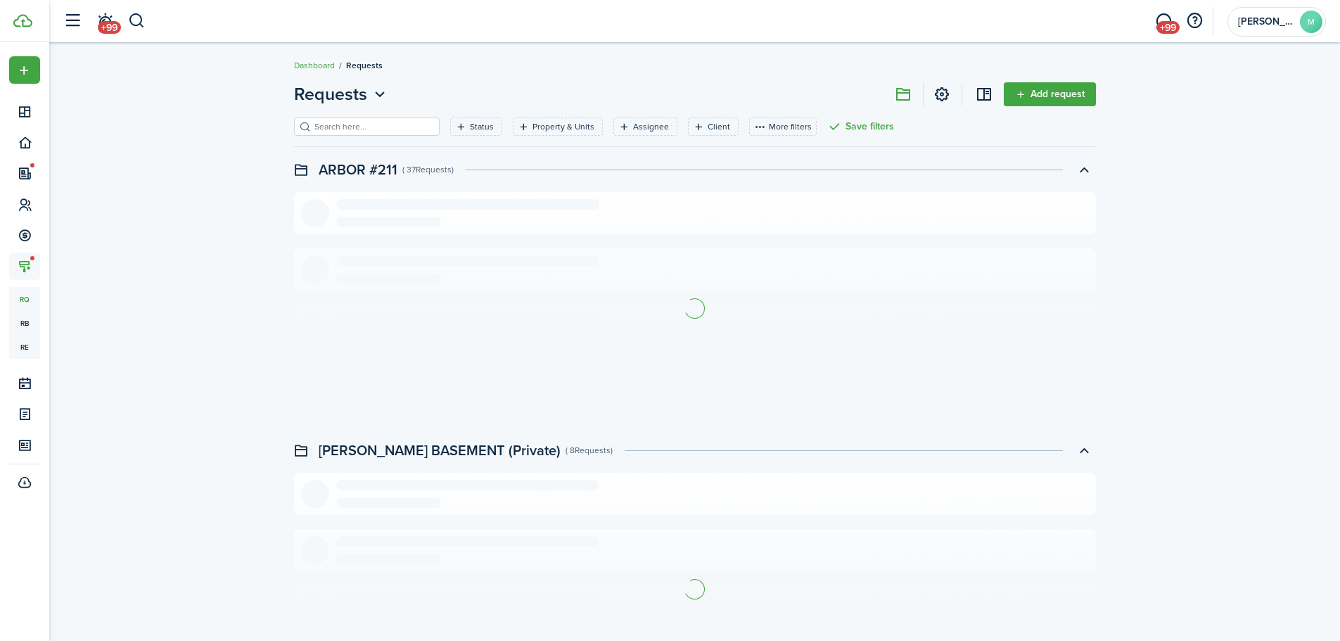
click at [514, 73] on breadcrumb "Dashboard Requests" at bounding box center [695, 58] width 802 height 32
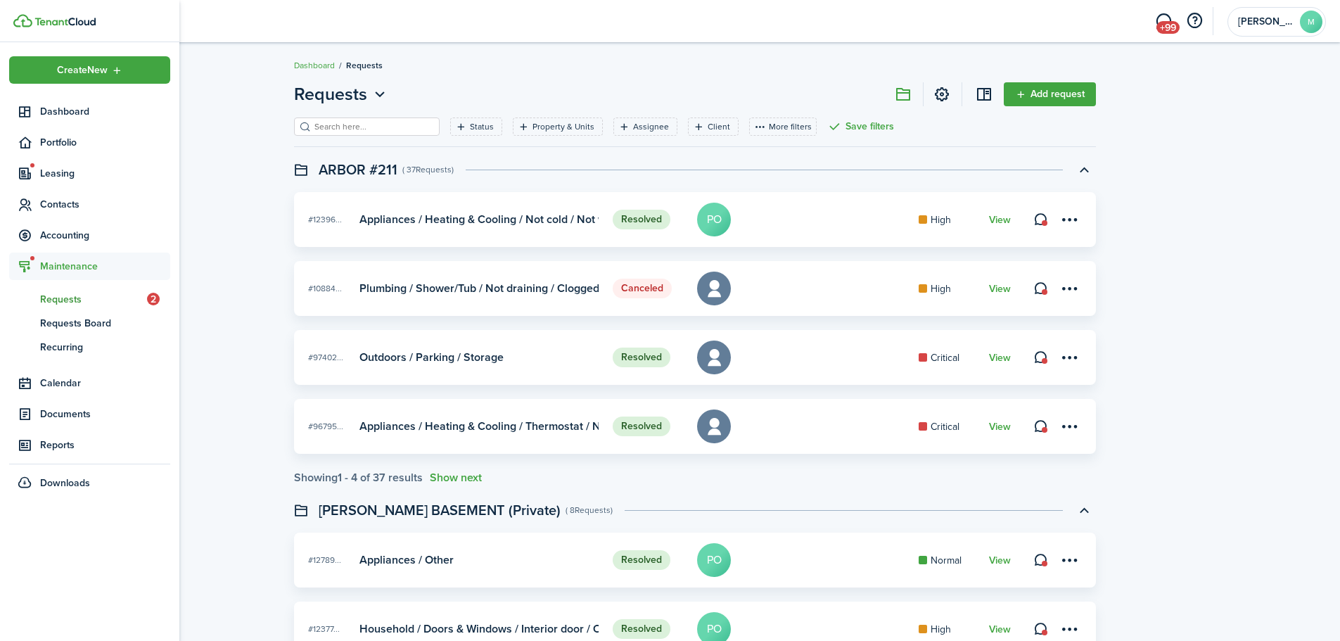
click at [51, 298] on span "Requests" at bounding box center [93, 299] width 107 height 15
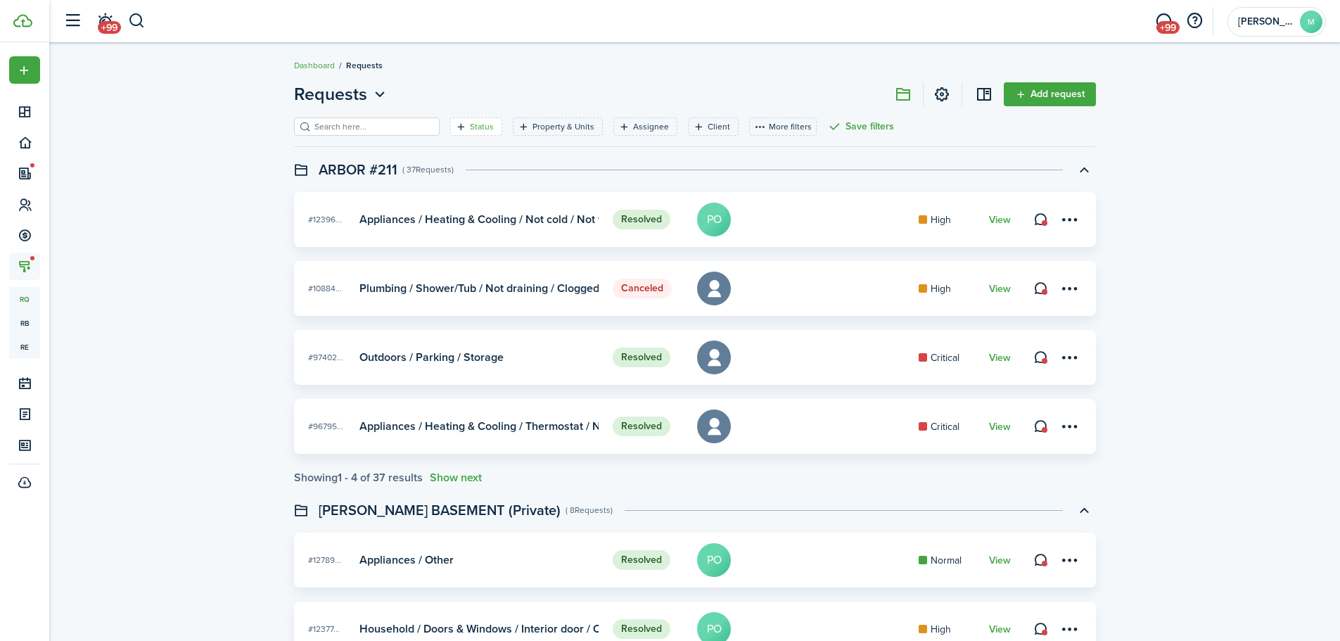
click at [470, 128] on filter-tag-label "Status" at bounding box center [482, 126] width 24 height 13
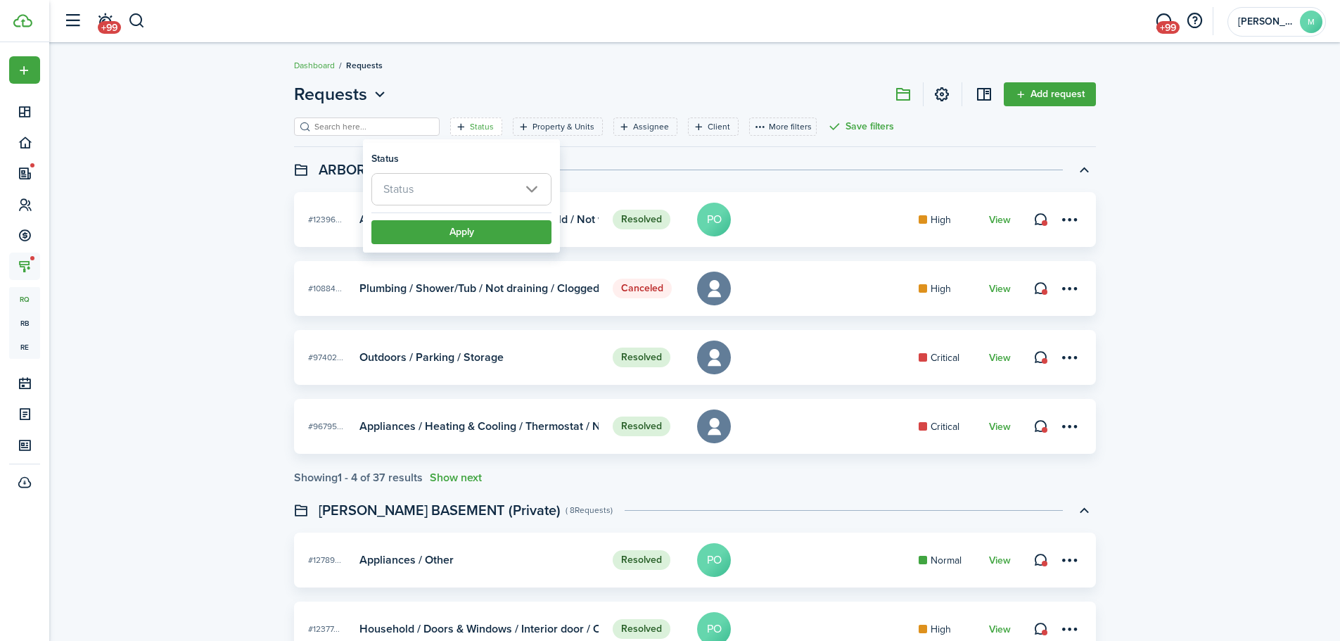
click at [480, 191] on span "Status" at bounding box center [461, 189] width 179 height 31
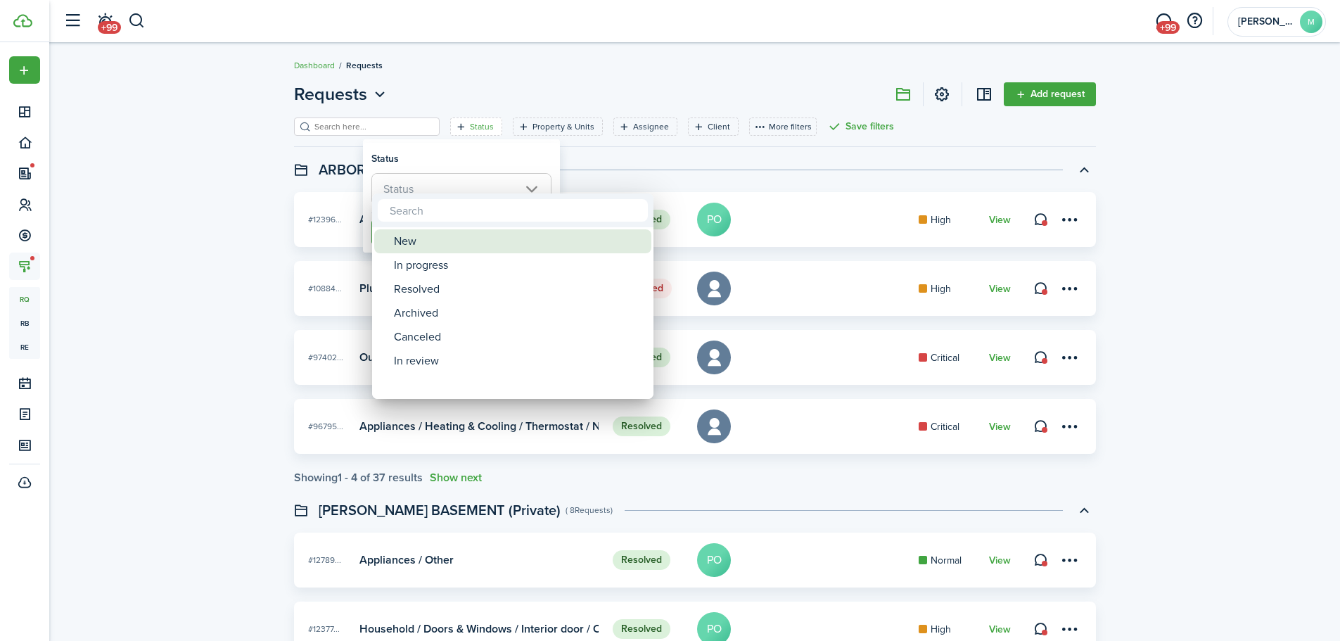
click at [440, 236] on div "New" at bounding box center [518, 241] width 249 height 24
type input "New"
click at [452, 161] on div at bounding box center [669, 320] width 1565 height 866
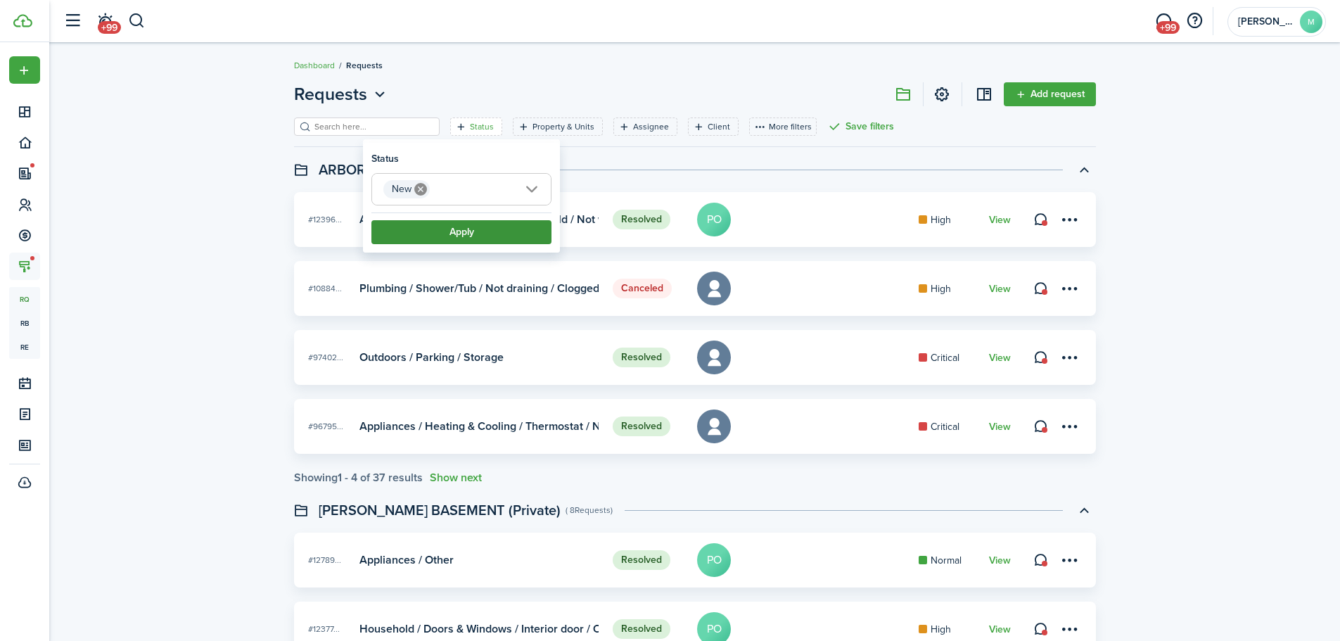
click at [459, 231] on button "Apply" at bounding box center [461, 232] width 180 height 24
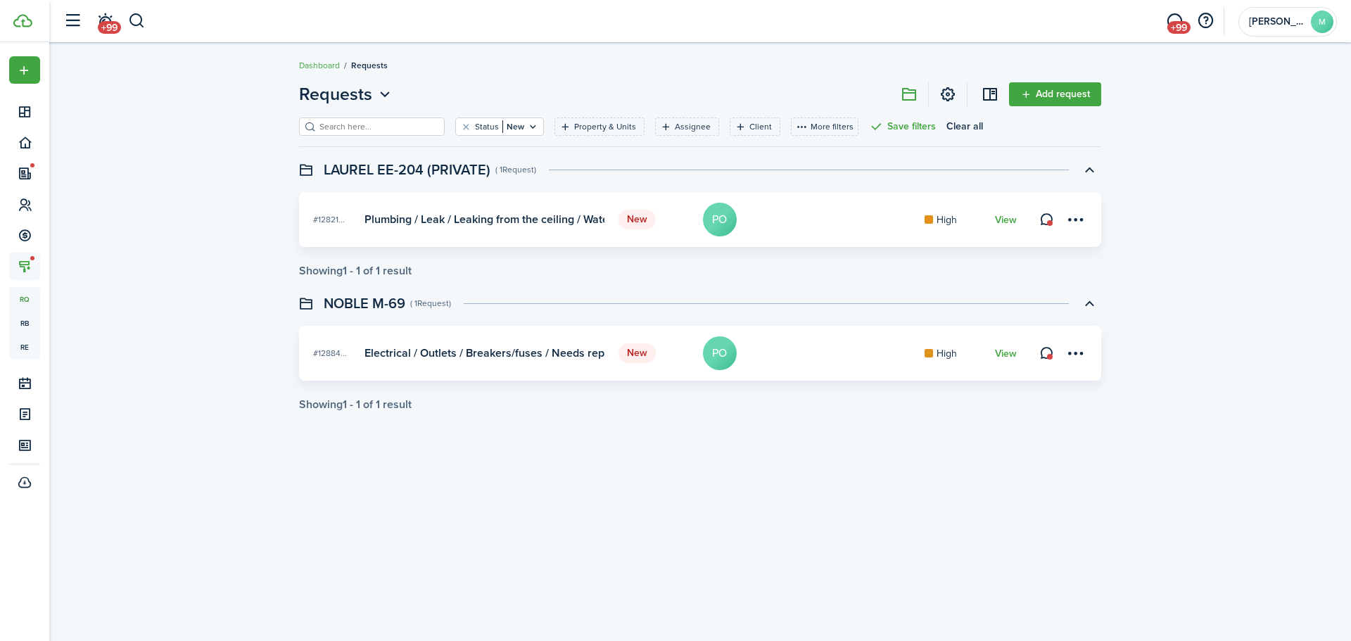
click at [177, 217] on div "Requests Add request Status New Property & Units Assignee Client More filters S…" at bounding box center [699, 246] width 1301 height 343
click at [1170, 215] on div "Requests Add request Status New Property & Units Assignee Client More filters S…" at bounding box center [699, 246] width 1301 height 343
click at [136, 18] on button "button" at bounding box center [137, 21] width 18 height 24
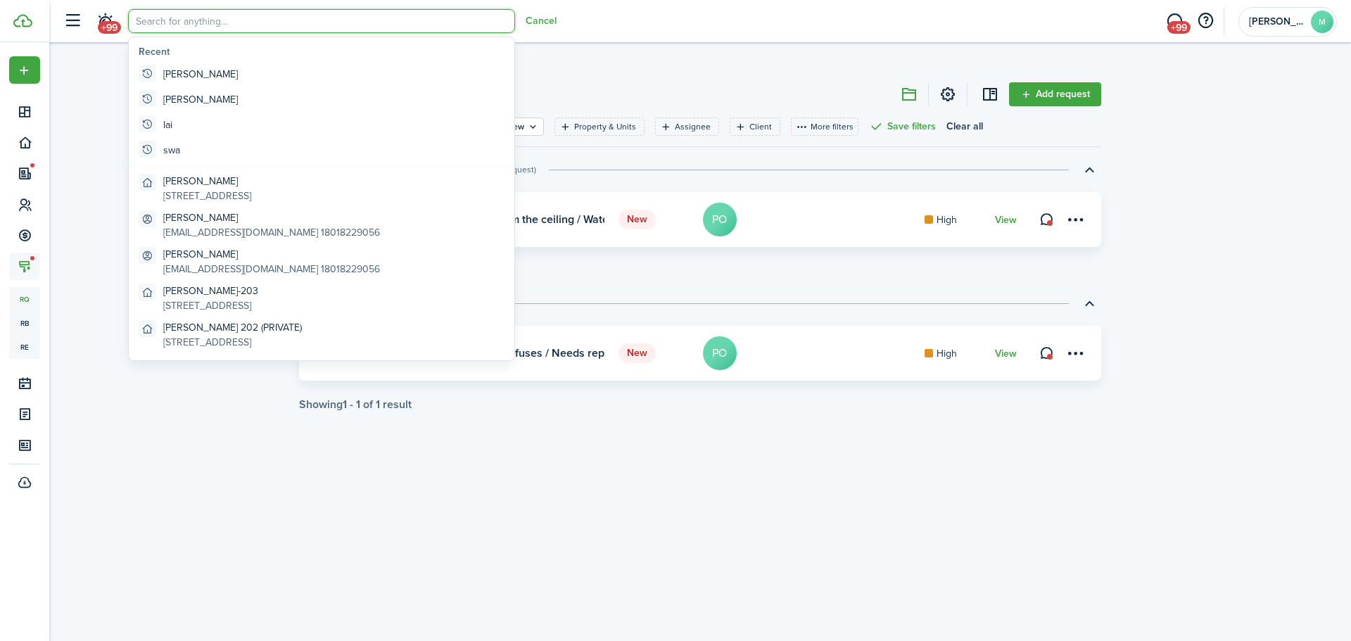
click at [219, 19] on input "search" at bounding box center [321, 21] width 387 height 24
click at [184, 119] on global-search-item "lai" at bounding box center [321, 124] width 377 height 25
type input "lai"
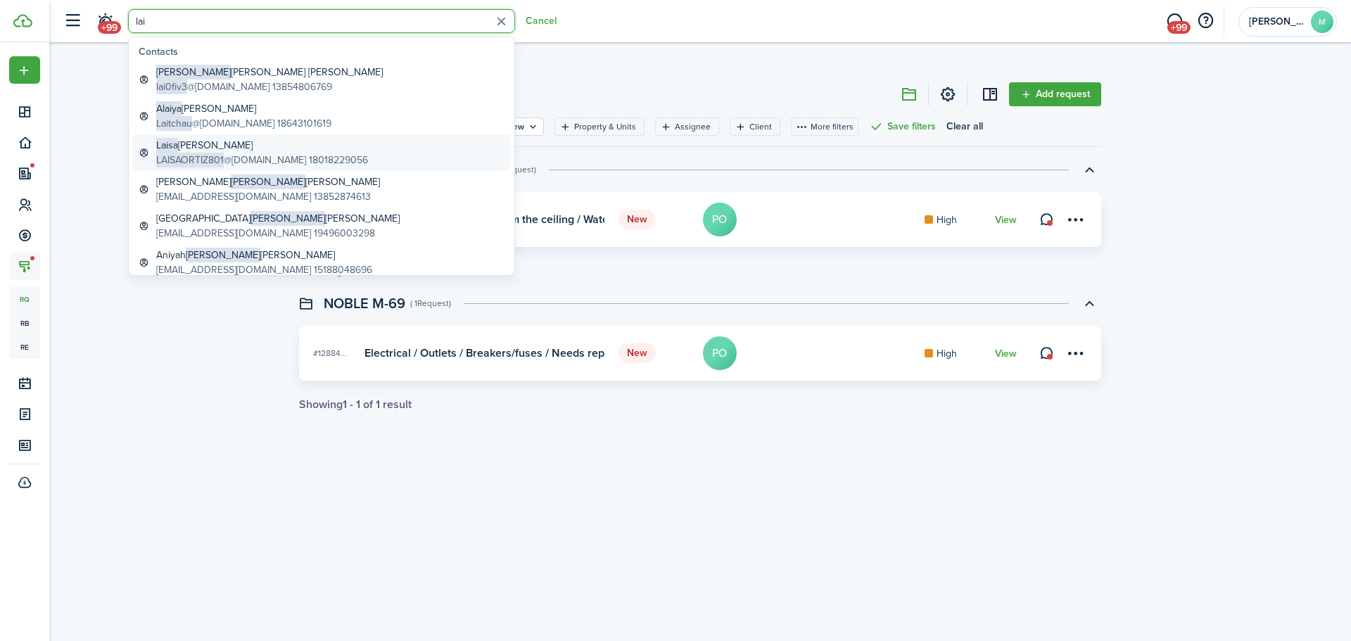
click at [228, 147] on global-search-item-title "[PERSON_NAME]" at bounding box center [262, 145] width 212 height 15
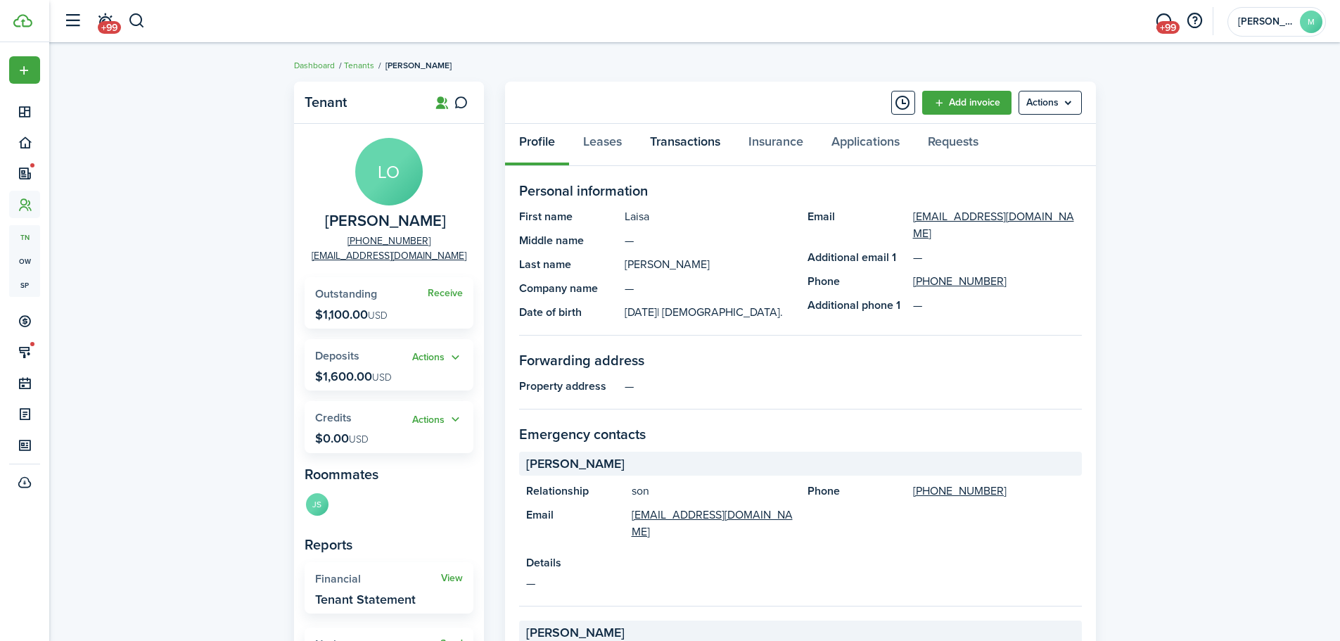
click at [694, 139] on link "Transactions" at bounding box center [685, 145] width 98 height 42
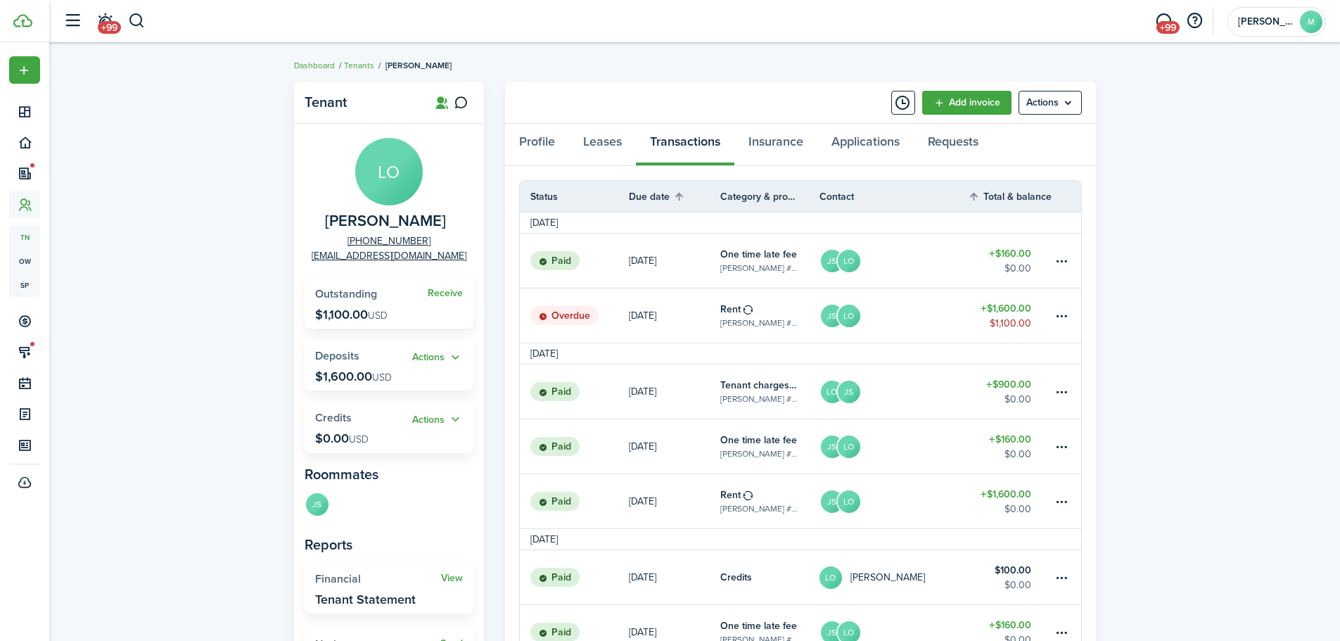
click at [933, 384] on link "LO JS" at bounding box center [893, 391] width 149 height 54
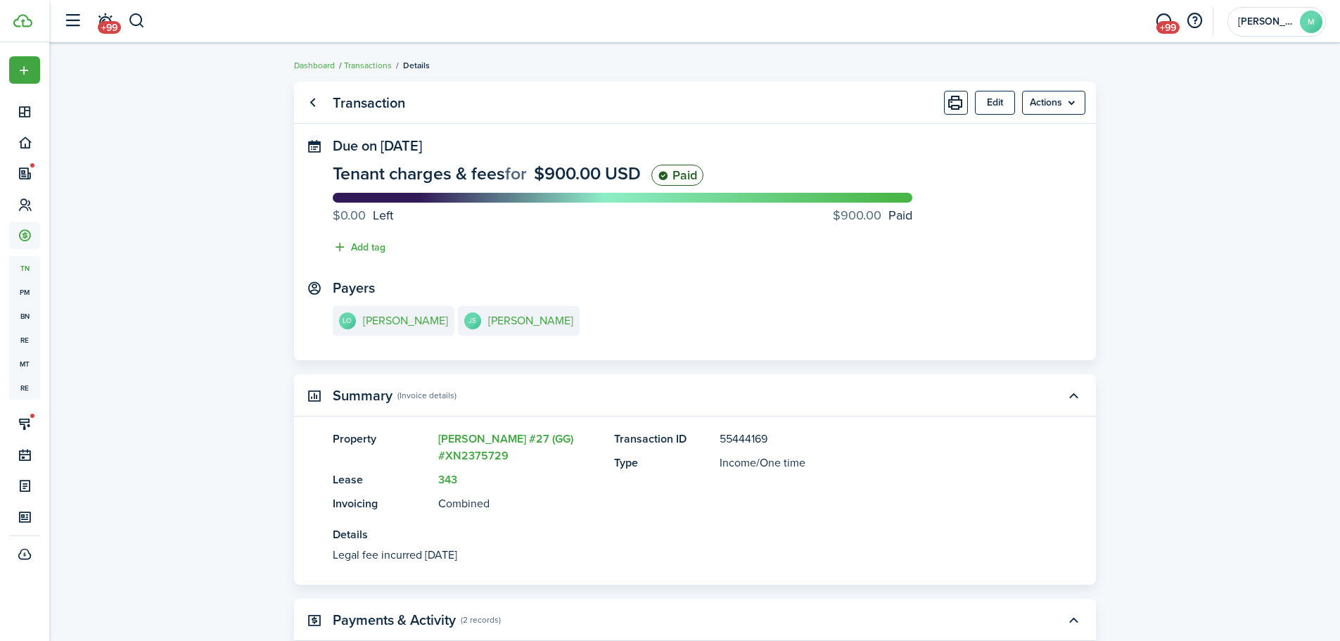
click at [248, 100] on transaction-view "Transaction Edit Actions Due on [DATE] Tenant charges & fees for $900.00 USD Pa…" at bounding box center [694, 547] width 1291 height 945
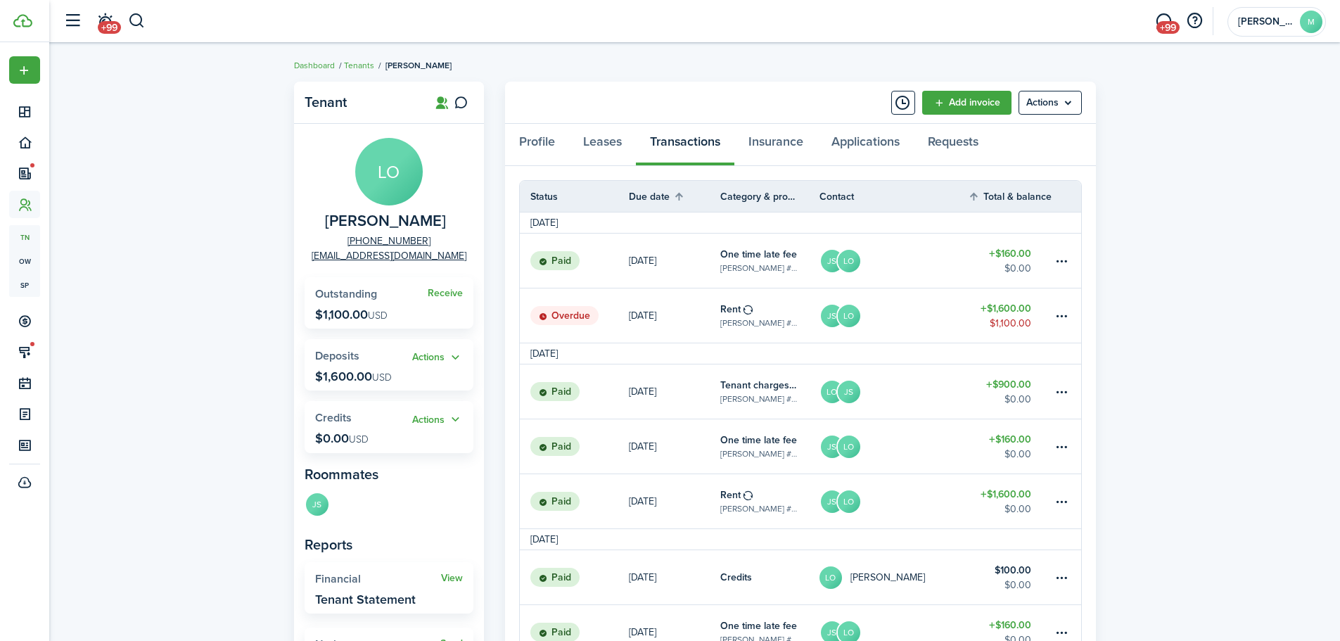
click at [578, 148] on link "Leases" at bounding box center [602, 145] width 67 height 42
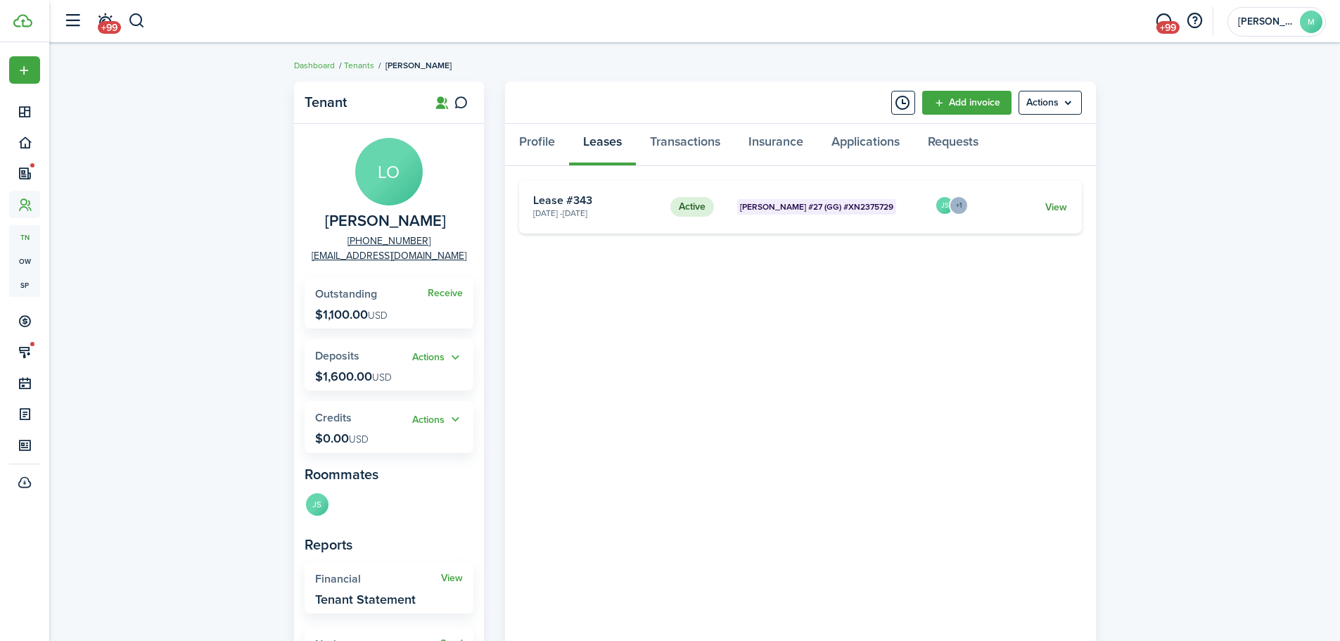
click at [1052, 203] on link "View" at bounding box center [1056, 207] width 22 height 15
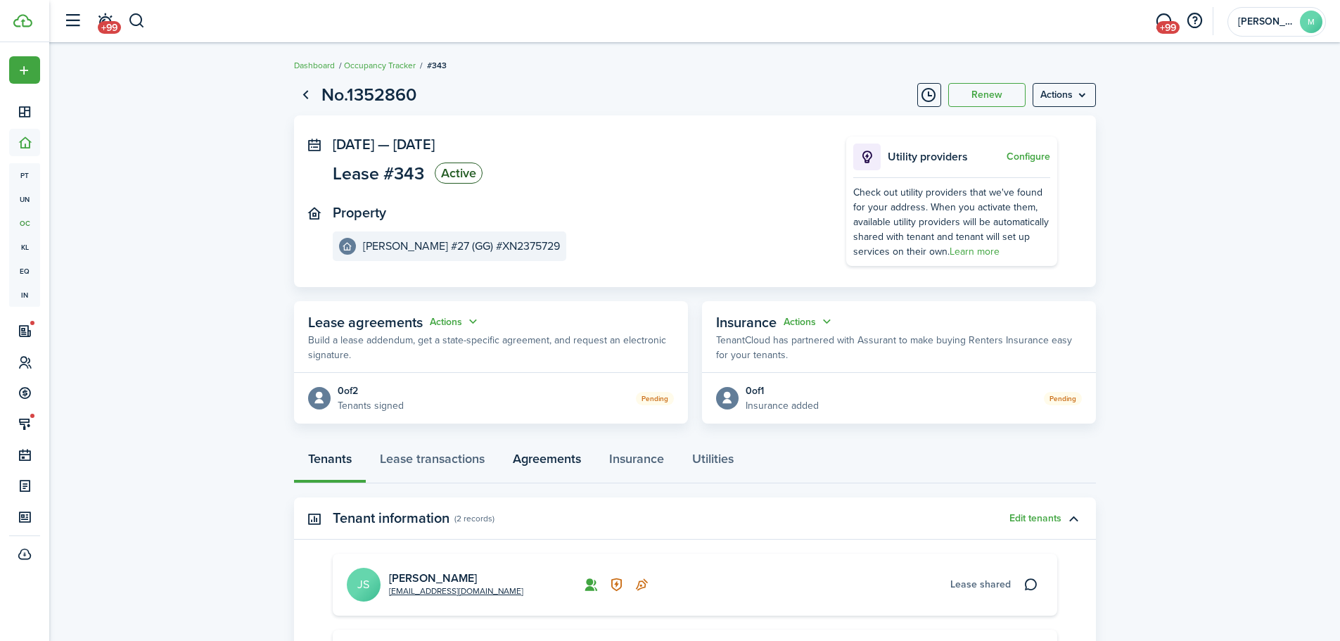
scroll to position [70, 0]
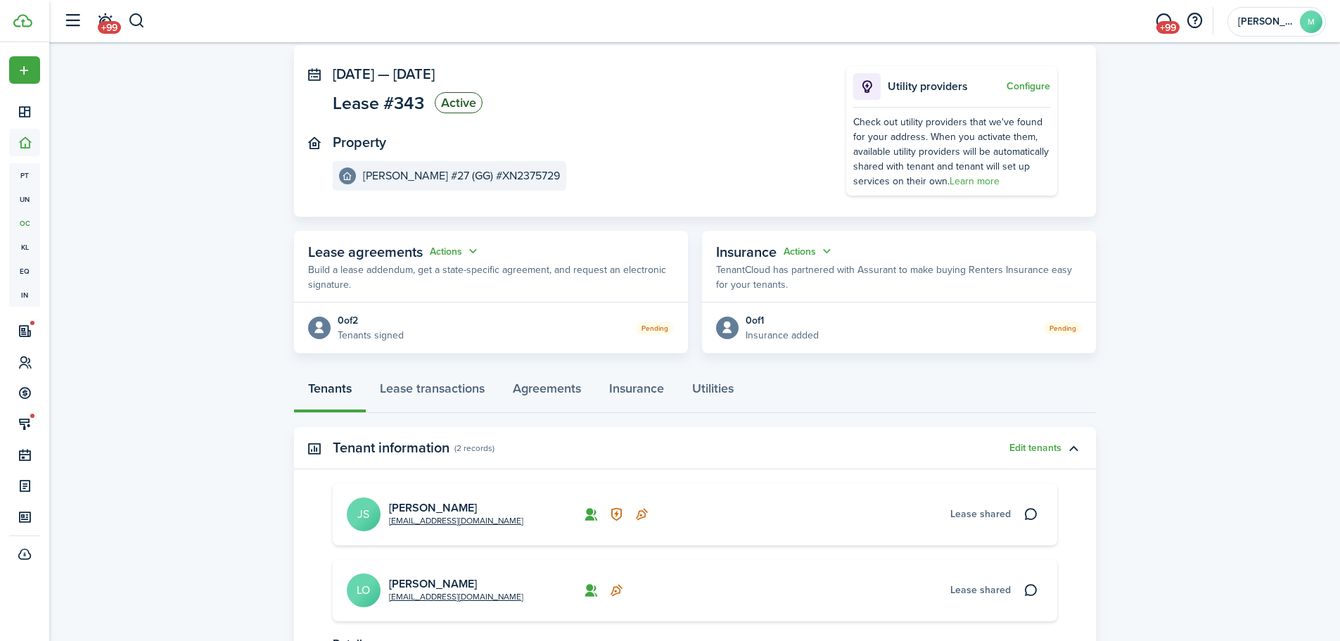
click at [228, 381] on lease-view "No.1352860 Renew Actions [DATE] — [DATE] Lease #343 Active Property [PERSON_NAM…" at bounding box center [694, 432] width 1291 height 856
